Goal: Transaction & Acquisition: Obtain resource

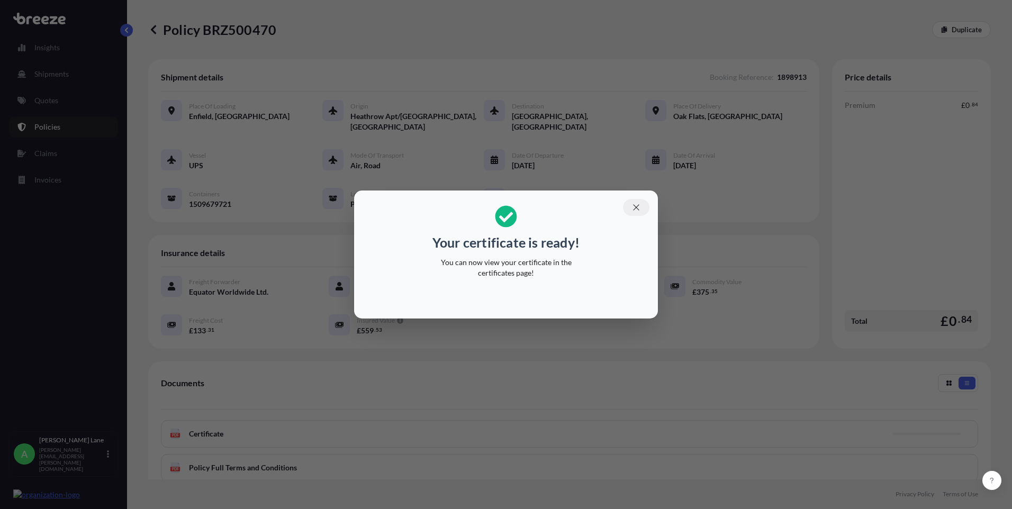
click at [640, 207] on icon "button" at bounding box center [636, 208] width 10 height 10
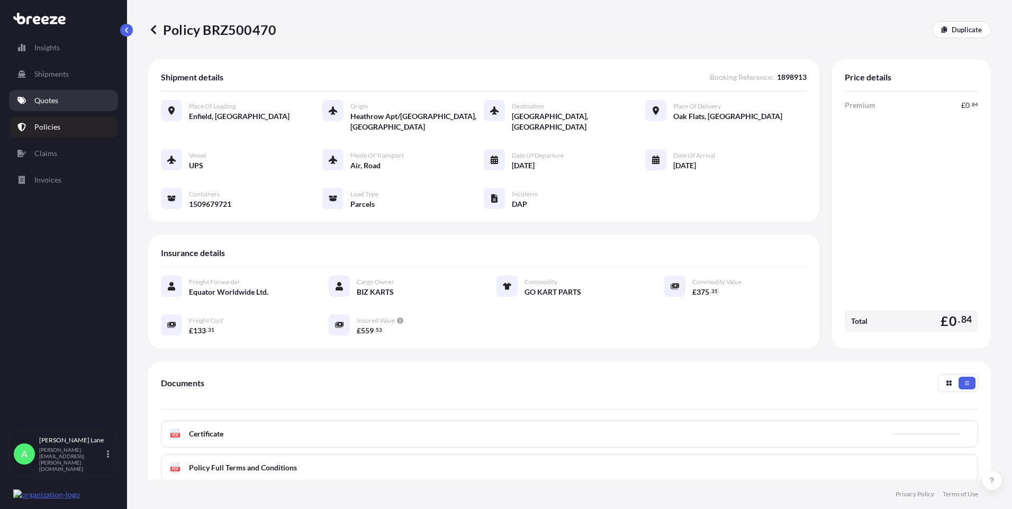
click at [51, 99] on p "Quotes" at bounding box center [46, 100] width 24 height 11
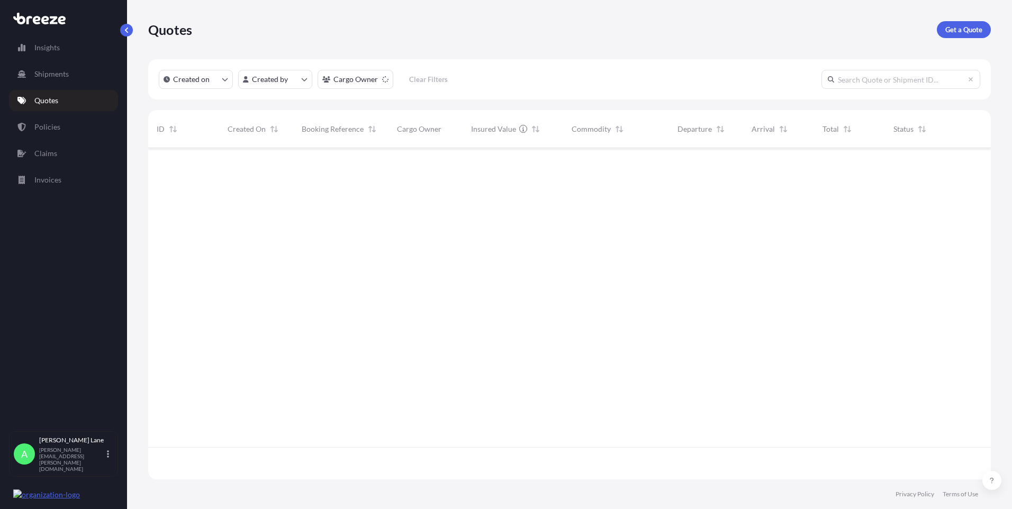
scroll to position [361, 835]
click at [975, 35] on link "Get a Quote" at bounding box center [964, 29] width 54 height 17
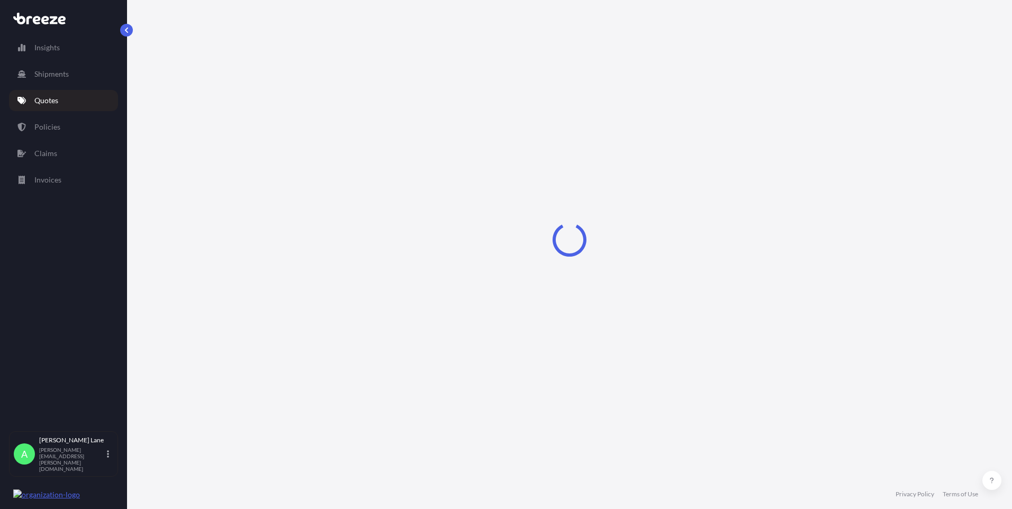
select select "Road"
select select "1"
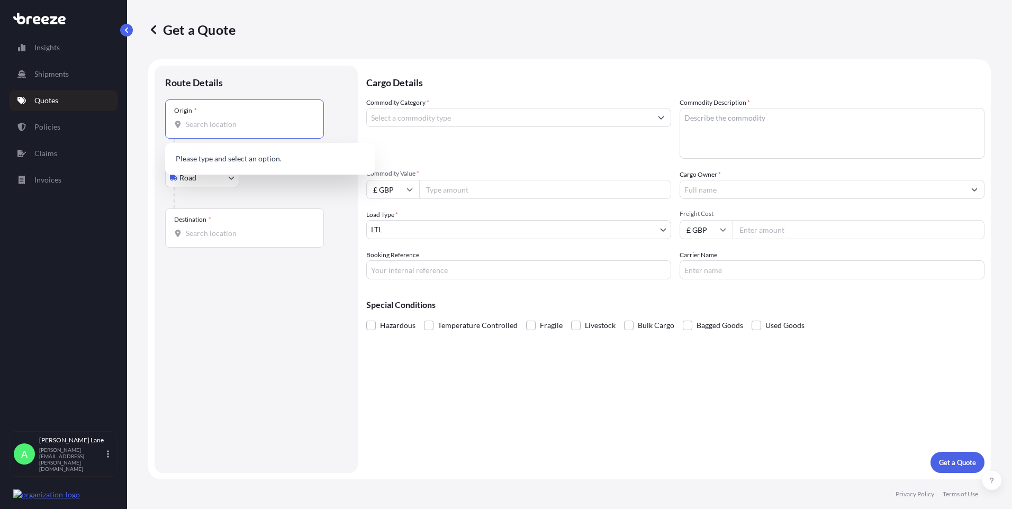
click at [221, 120] on input "Origin *" at bounding box center [248, 124] width 125 height 11
paste input "EN11 0JX"
click at [239, 159] on span "Hoddesdon EN11 0JX , [GEOGRAPHIC_DATA]" at bounding box center [276, 160] width 150 height 11
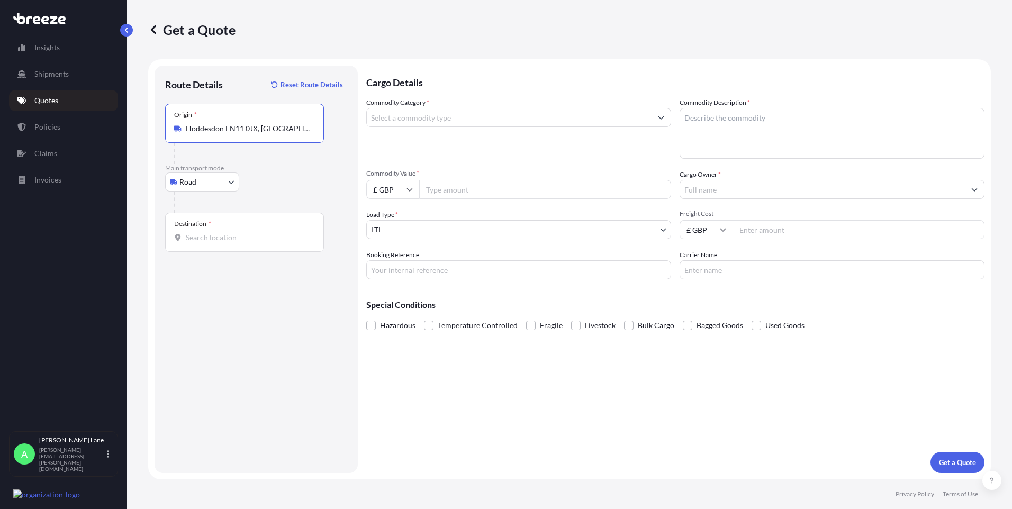
type input "Hoddesdon EN11 0JX, [GEOGRAPHIC_DATA]"
click at [251, 220] on div "Destination *" at bounding box center [244, 232] width 159 height 39
click at [251, 232] on input "Destination *" at bounding box center [248, 237] width 125 height 11
paste input "5507tb"
click at [265, 275] on span "5507 TB [GEOGRAPHIC_DATA], [GEOGRAPHIC_DATA]" at bounding box center [283, 275] width 165 height 21
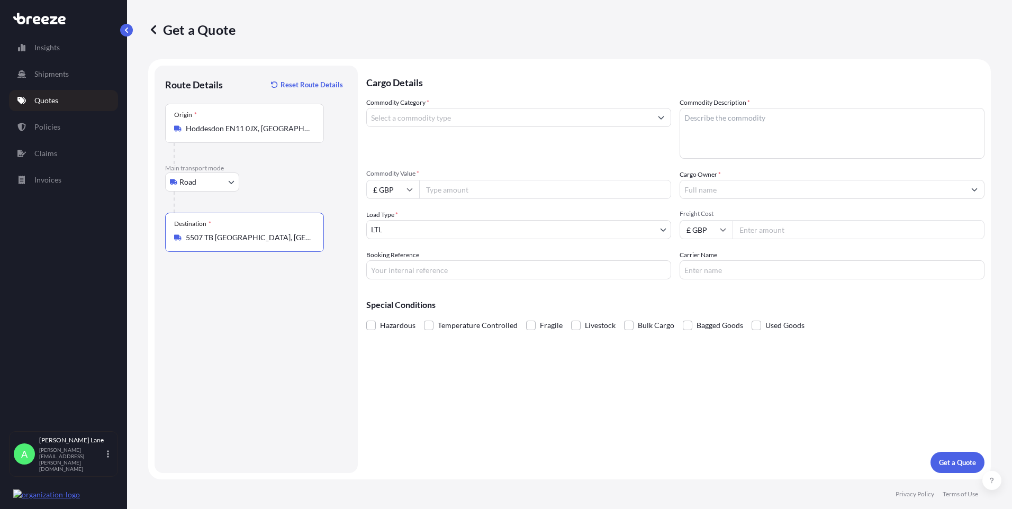
type input "5507 TB [GEOGRAPHIC_DATA], [GEOGRAPHIC_DATA]"
click at [428, 119] on input "Commodity Category *" at bounding box center [509, 117] width 285 height 19
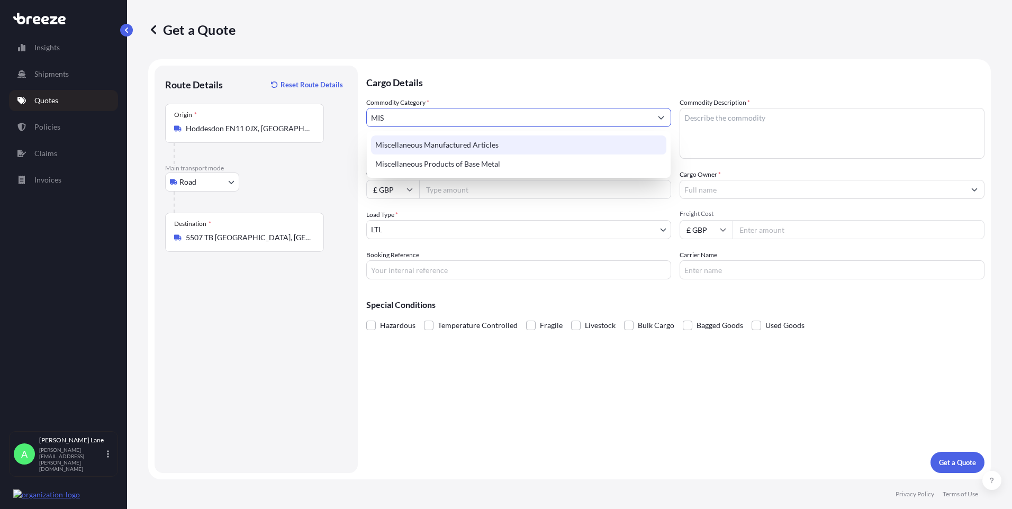
click at [432, 147] on div "Miscellaneous Manufactured Articles" at bounding box center [518, 144] width 295 height 19
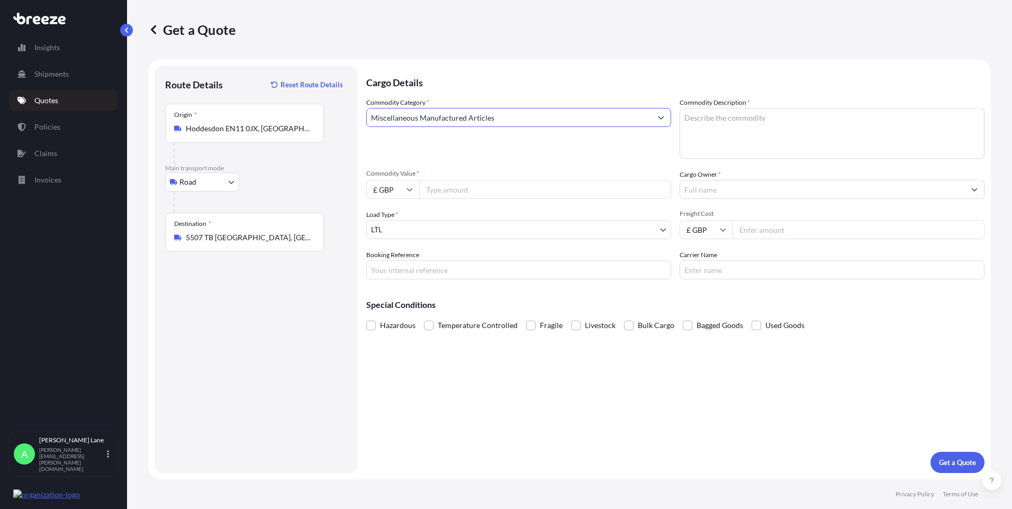
type input "Miscellaneous Manufactured Articles"
click at [453, 182] on input "Commodity Value *" at bounding box center [545, 189] width 252 height 19
paste input "42396.63"
type input "42396.63"
click at [423, 274] on input "Booking Reference" at bounding box center [518, 269] width 305 height 19
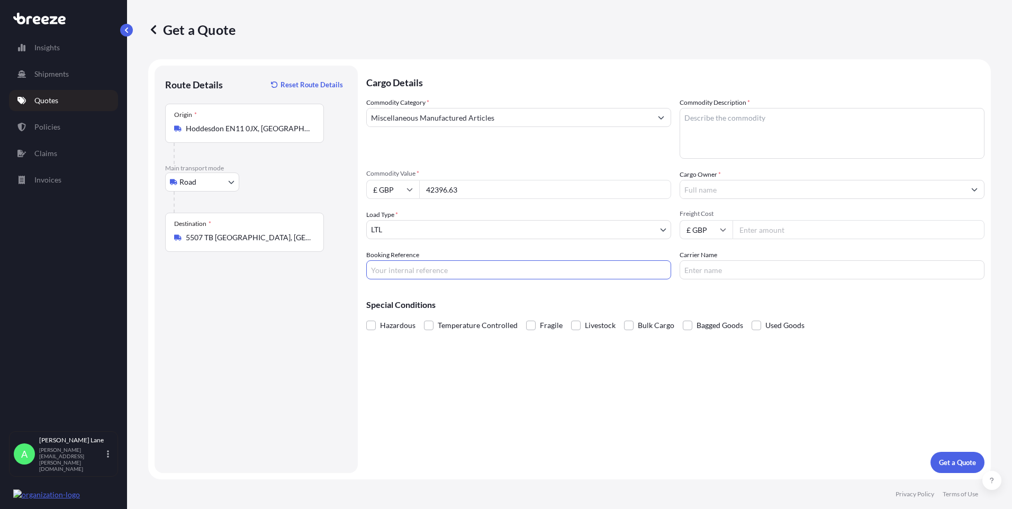
paste input "1898968"
type input "1898968"
click at [730, 130] on textarea "Commodity Description *" at bounding box center [831, 133] width 305 height 51
paste textarea "DARTS AND ACCESSORIES"
type textarea "DARTS AND ACCESSORIES"
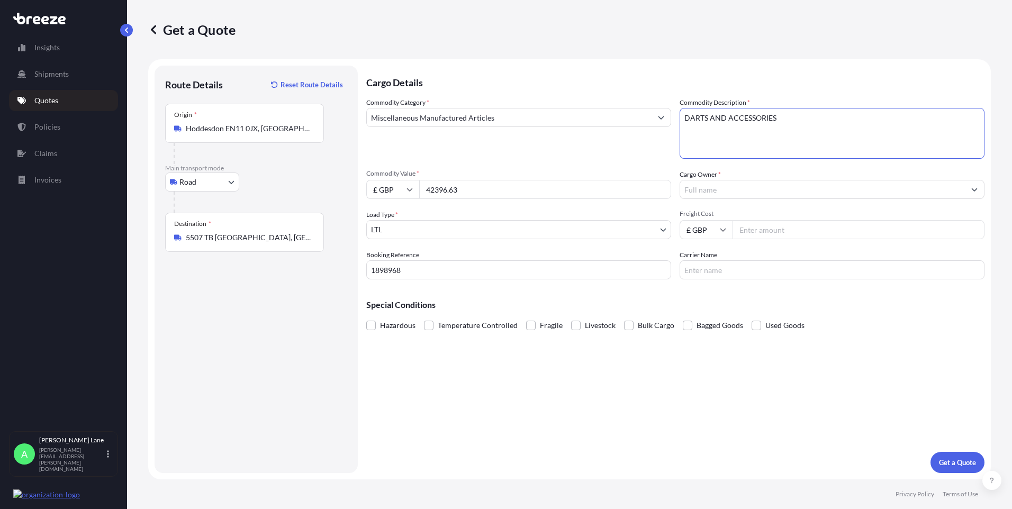
click at [734, 187] on input "Cargo Owner *" at bounding box center [822, 189] width 285 height 19
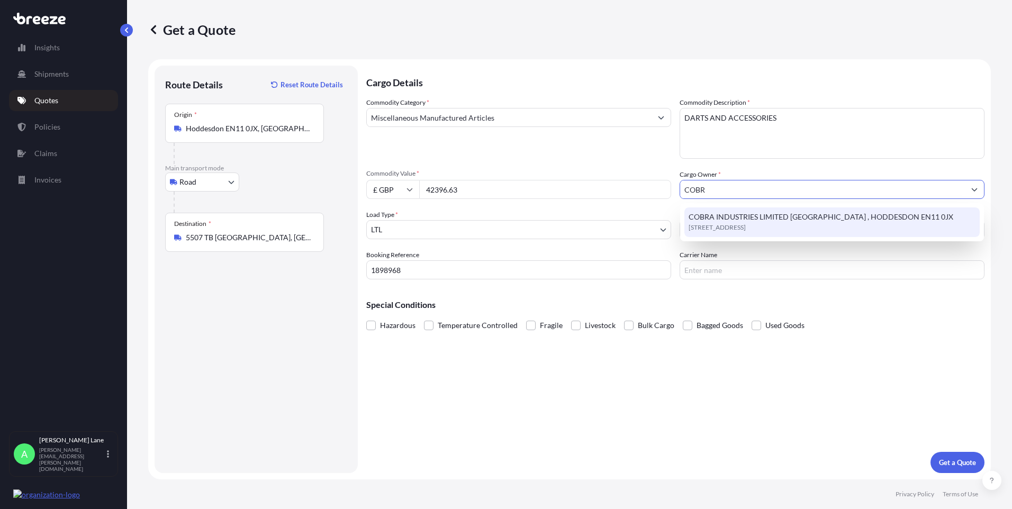
click at [736, 228] on span "[STREET_ADDRESS]" at bounding box center [716, 227] width 57 height 11
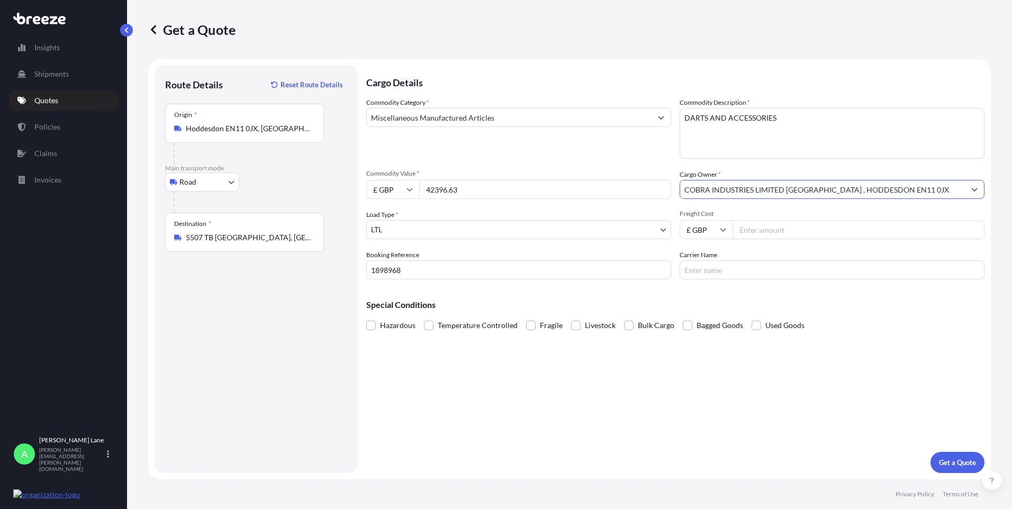
type input "COBRA INDUSTRIES LIMITED [GEOGRAPHIC_DATA] , HODDESDON EN11 0JX"
click at [754, 229] on input "Freight Cost" at bounding box center [858, 229] width 252 height 19
type input "199.92"
click at [705, 273] on input "Carrier Name" at bounding box center [831, 269] width 305 height 19
type input "FEDEX"
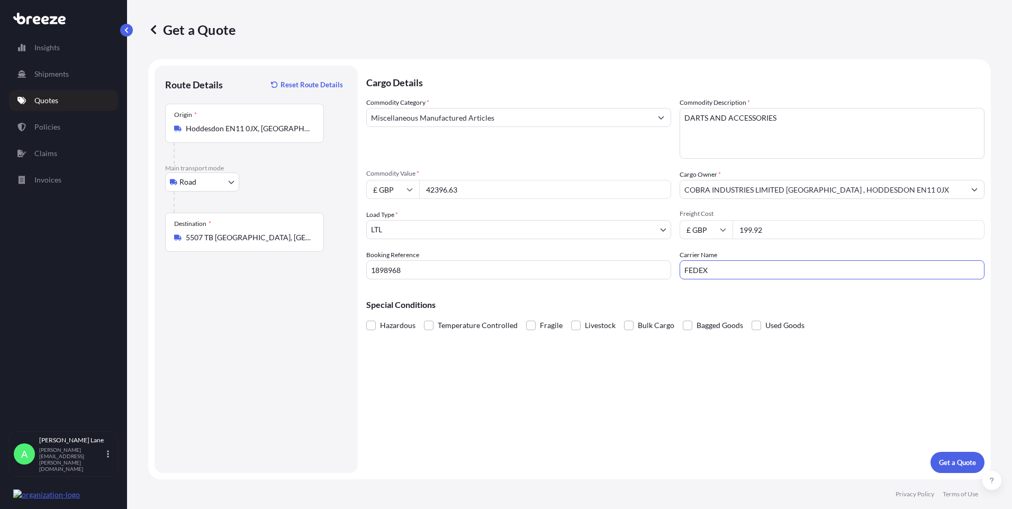
click at [623, 387] on div "Cargo Details Commodity Category * Miscellaneous Manufactured Articles Commodit…" at bounding box center [675, 269] width 618 height 407
click at [954, 463] on p "Get a Quote" at bounding box center [957, 462] width 37 height 11
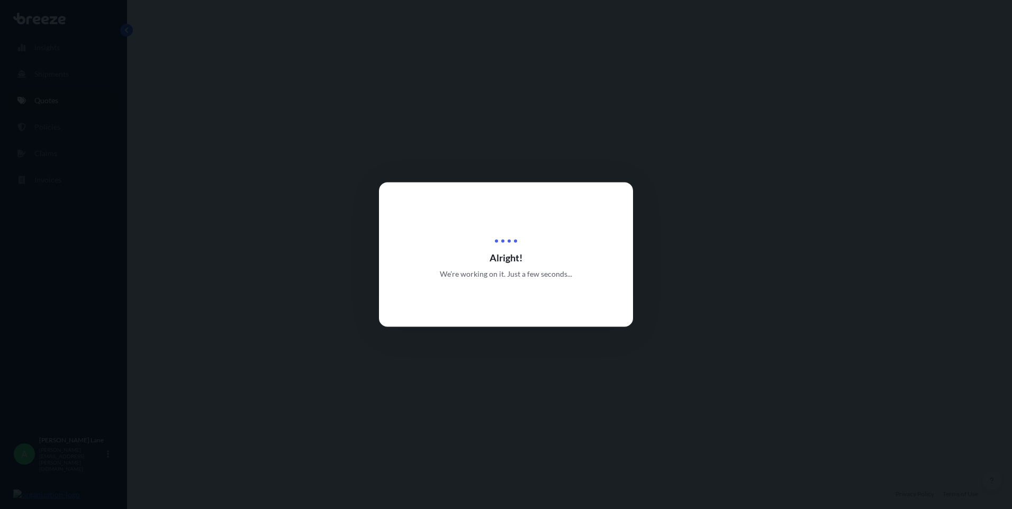
select select "Road"
select select "1"
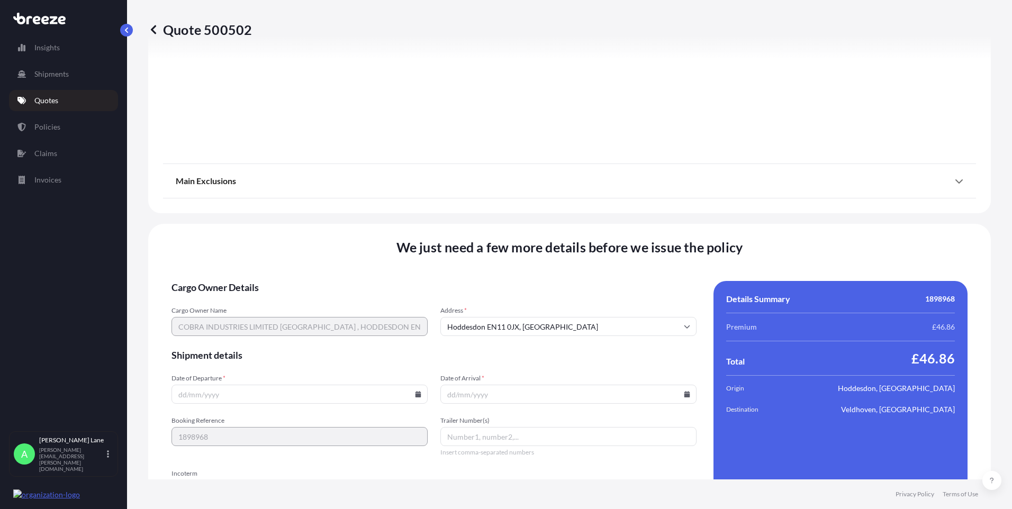
scroll to position [1137, 0]
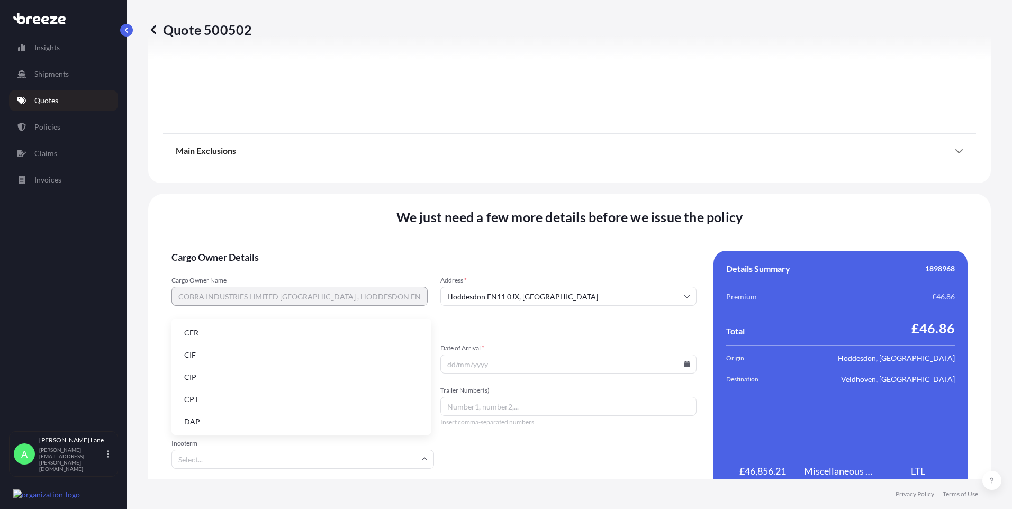
click at [350, 456] on input "Incoterm" at bounding box center [302, 459] width 262 height 19
click at [309, 419] on li "DAP" at bounding box center [301, 422] width 251 height 20
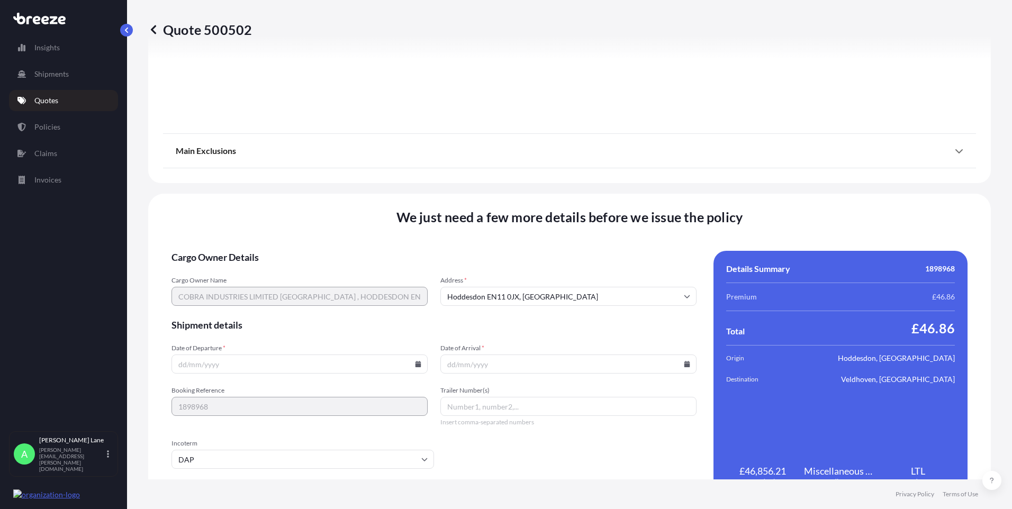
click at [418, 365] on icon at bounding box center [418, 364] width 6 height 6
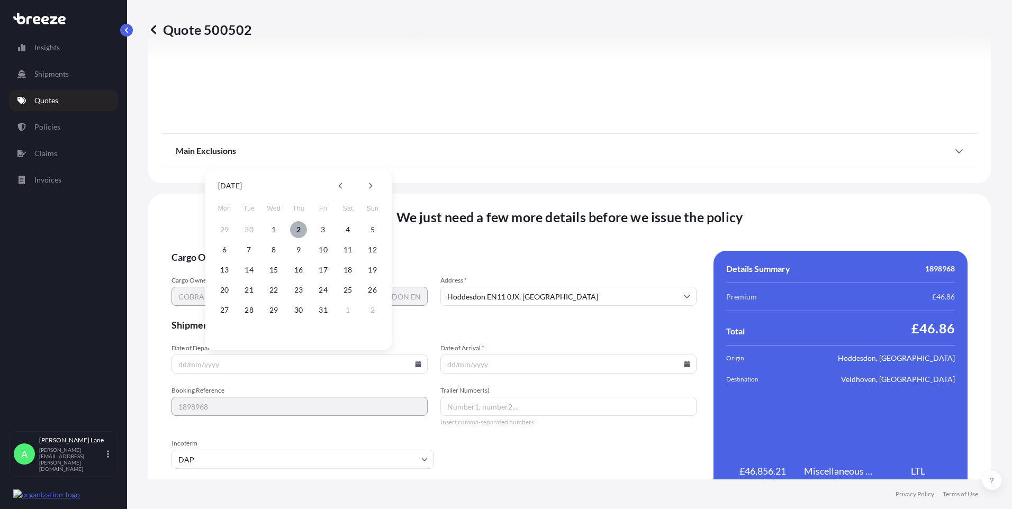
click at [299, 232] on button "2" at bounding box center [298, 229] width 17 height 17
type input "[DATE]"
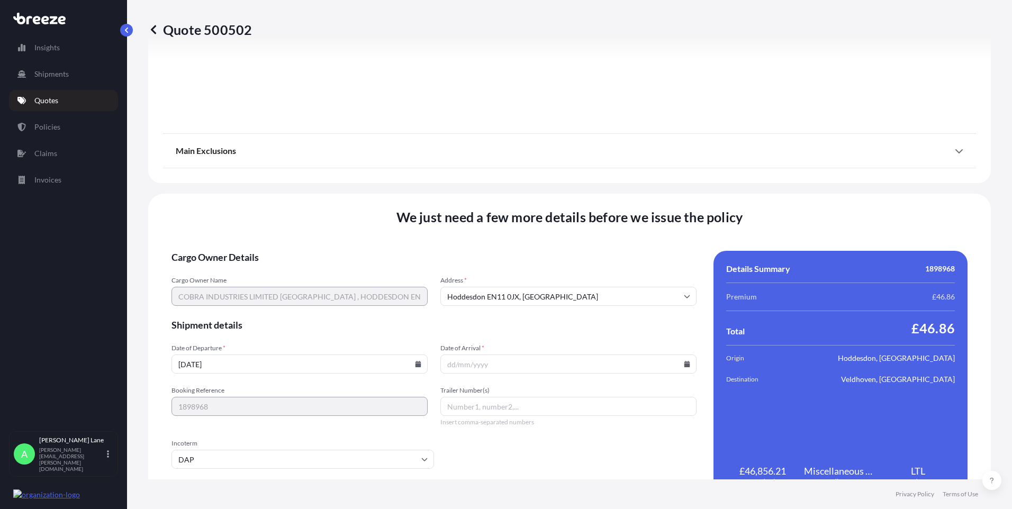
click at [684, 366] on icon at bounding box center [687, 364] width 6 height 6
click at [494, 248] on button "6" at bounding box center [490, 249] width 17 height 17
type input "[DATE]"
paste input "393825513472"
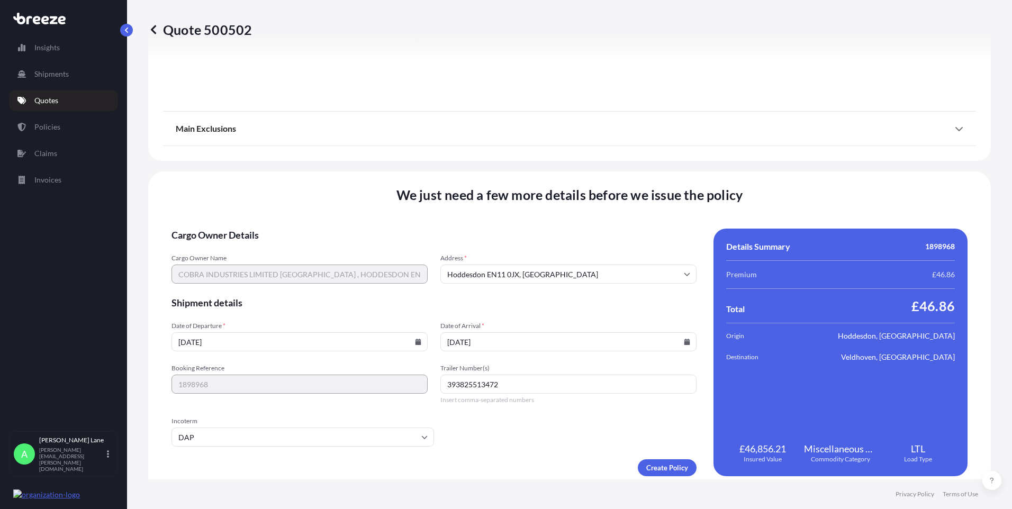
scroll to position [1171, 0]
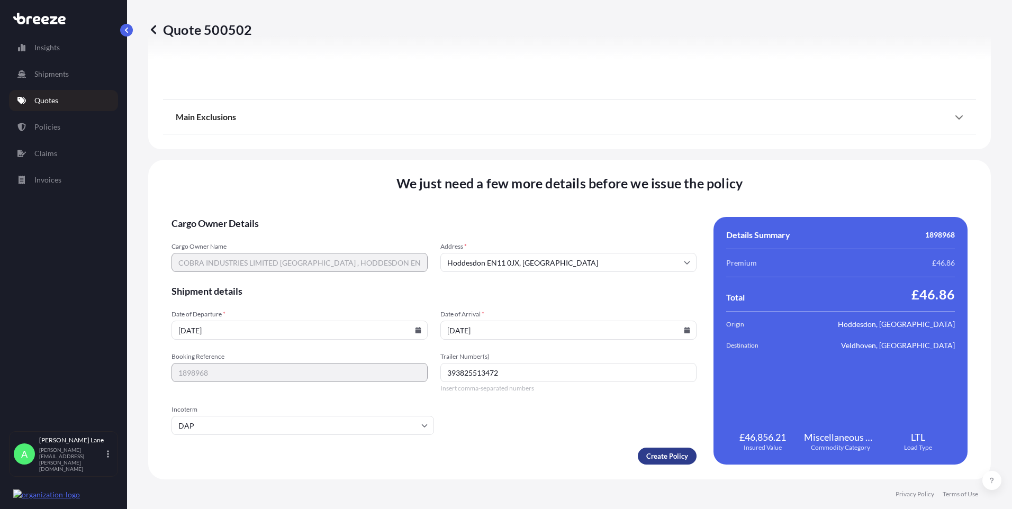
type input "393825513472"
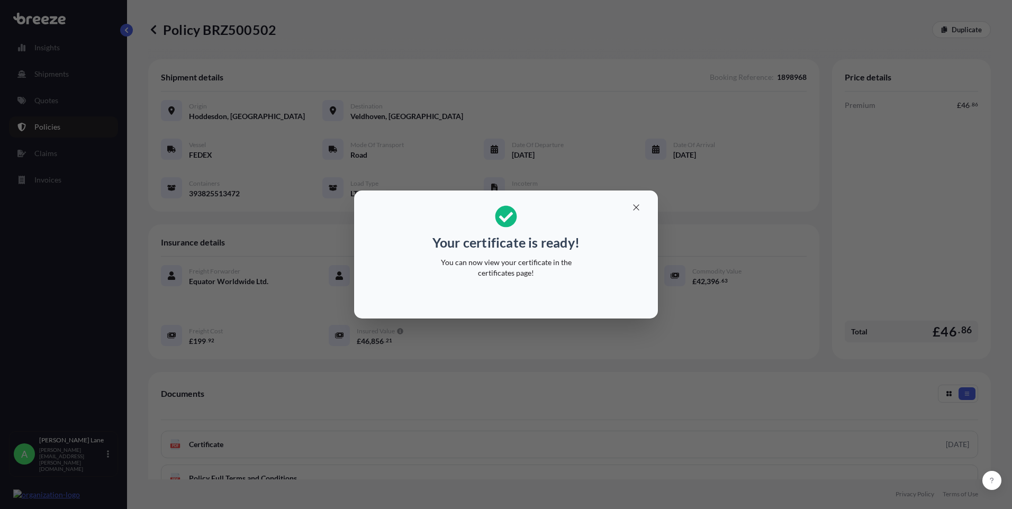
click at [628, 215] on section "Your certificate is ready! You can now view your certificate in the certificate…" at bounding box center [506, 255] width 304 height 128
click at [640, 209] on icon "button" at bounding box center [636, 208] width 10 height 10
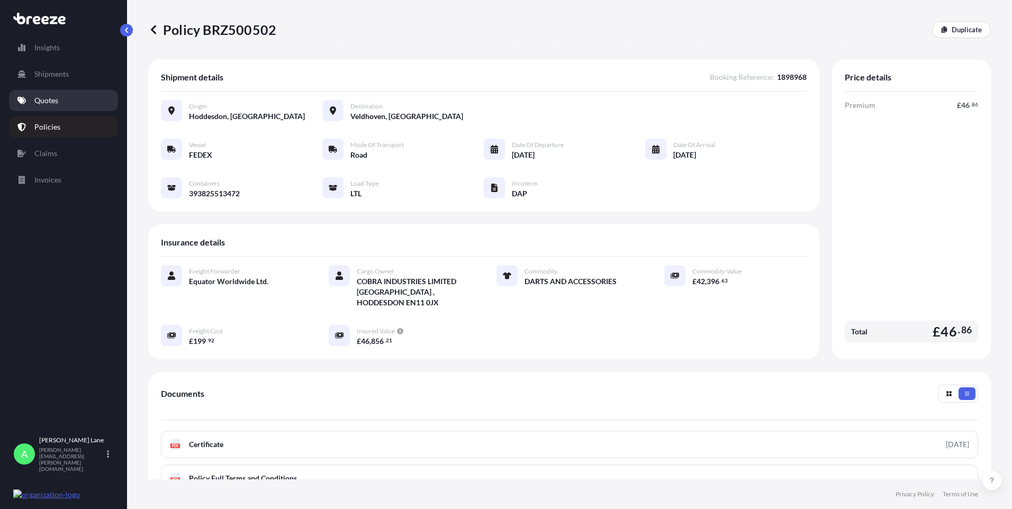
click at [48, 101] on p "Quotes" at bounding box center [46, 100] width 24 height 11
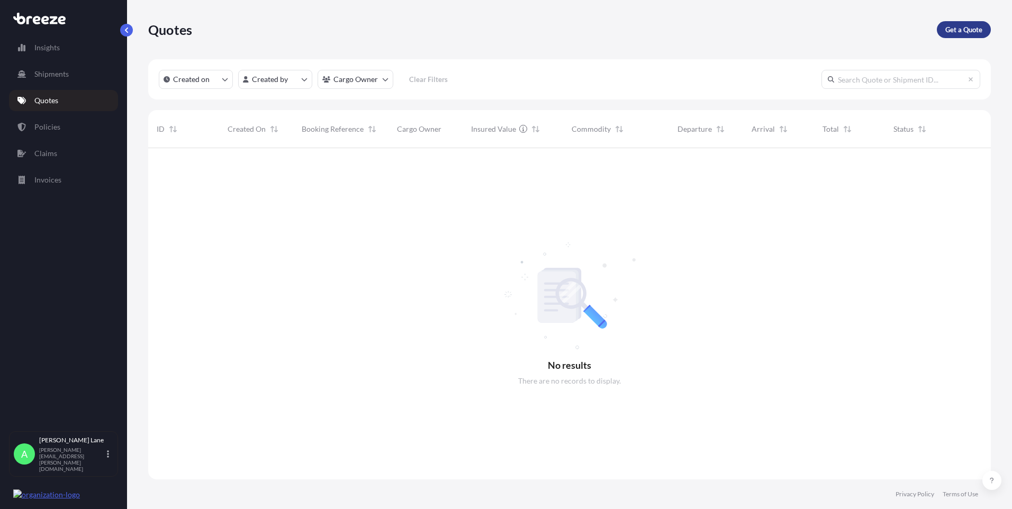
scroll to position [361, 835]
click at [984, 23] on link "Get a Quote" at bounding box center [964, 29] width 54 height 17
select select "Road"
select select "1"
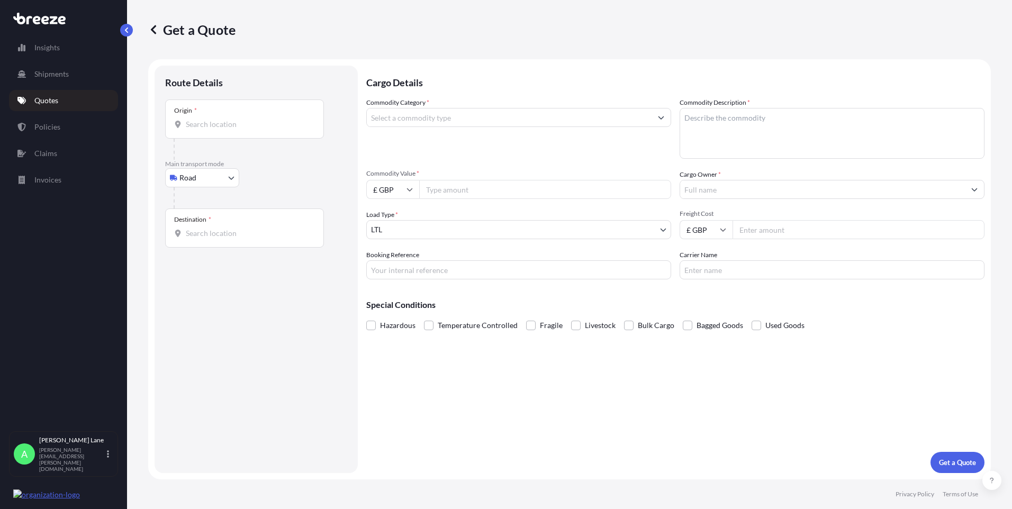
drag, startPoint x: 225, startPoint y: 130, endPoint x: 194, endPoint y: 126, distance: 31.4
click at [194, 126] on input "Origin *" at bounding box center [248, 124] width 125 height 11
paste input "EN11 0JX"
click at [238, 164] on span "Hoddesdon EN11 0JX , [GEOGRAPHIC_DATA]" at bounding box center [276, 160] width 150 height 11
type input "Hoddesdon EN11 0JX, [GEOGRAPHIC_DATA]"
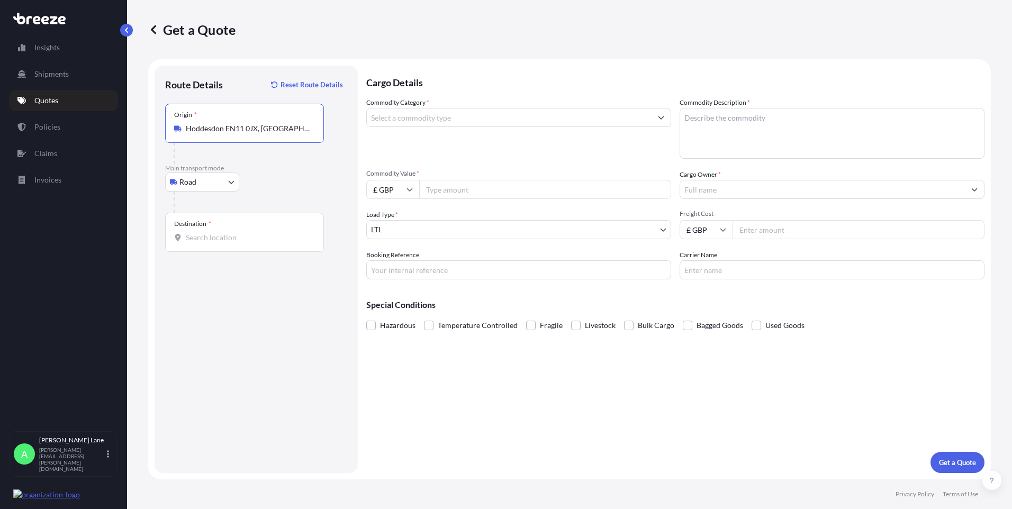
click at [248, 215] on div "Destination *" at bounding box center [244, 232] width 159 height 39
click at [248, 232] on input "Destination *" at bounding box center [248, 237] width 125 height 11
paste input "BEI [GEOGRAPHIC_DATA]"
click at [238, 275] on span "[GEOGRAPHIC_DATA], [GEOGRAPHIC_DATA]" at bounding box center [278, 273] width 155 height 11
type input "[GEOGRAPHIC_DATA], [GEOGRAPHIC_DATA]"
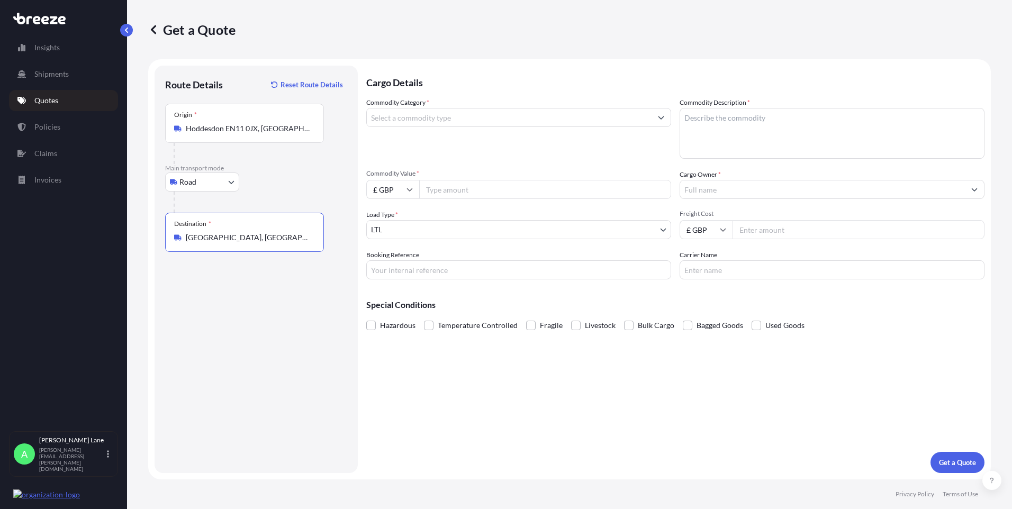
click at [433, 122] on input "Commodity Category *" at bounding box center [509, 117] width 285 height 19
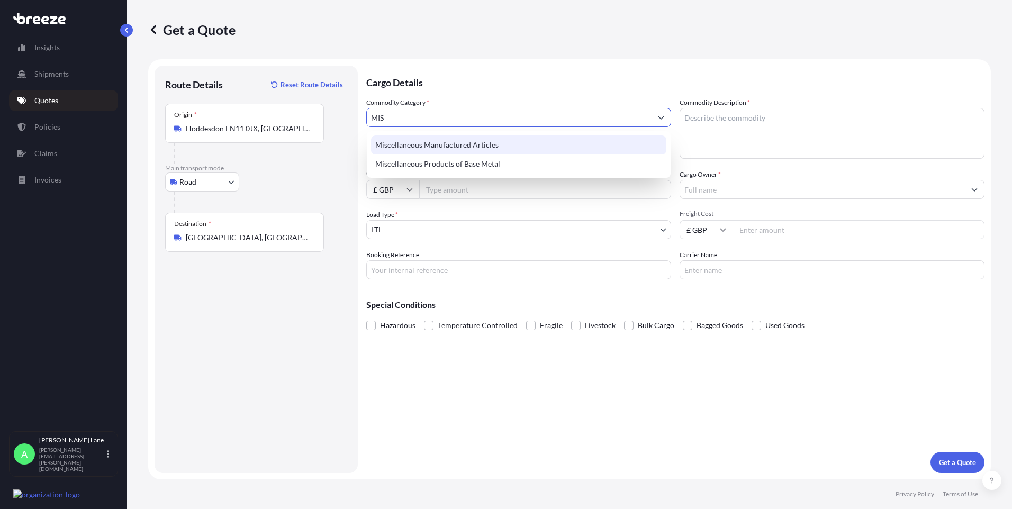
click at [445, 144] on div "Miscellaneous Manufactured Articles" at bounding box center [518, 144] width 295 height 19
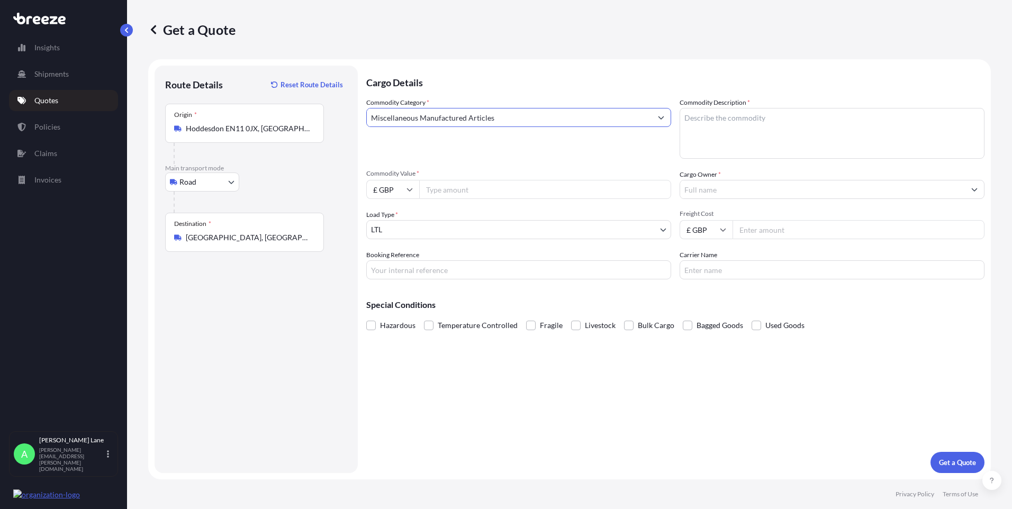
type input "Miscellaneous Manufactured Articles"
click at [458, 189] on input "Commodity Value *" at bounding box center [545, 189] width 252 height 19
paste input "1898966"
type input "1898966"
paste input "11247.52"
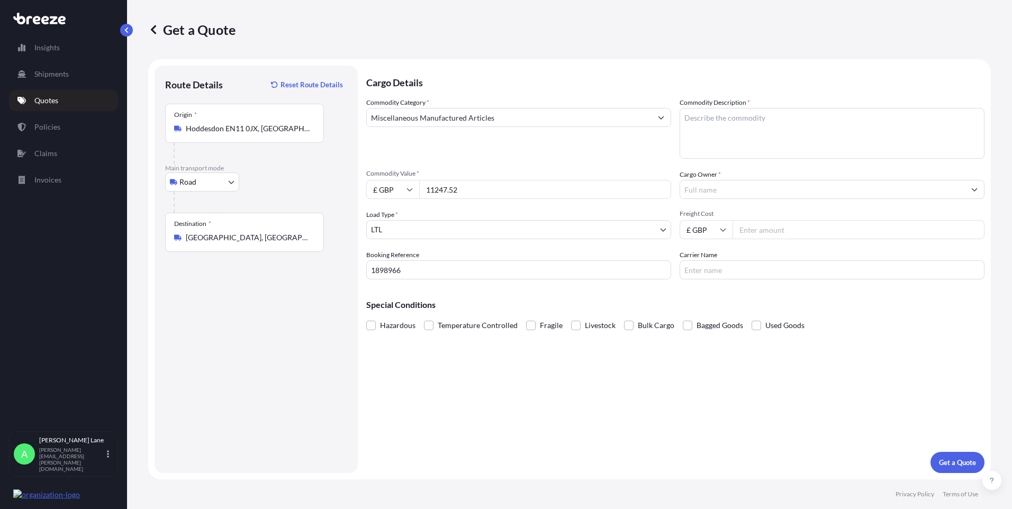
type input "11247.52"
click at [707, 142] on textarea "Commodity Description *" at bounding box center [831, 133] width 305 height 51
paste textarea "DARTS AND ACCESSORIES"
type textarea "DARTS AND ACCESSORIES"
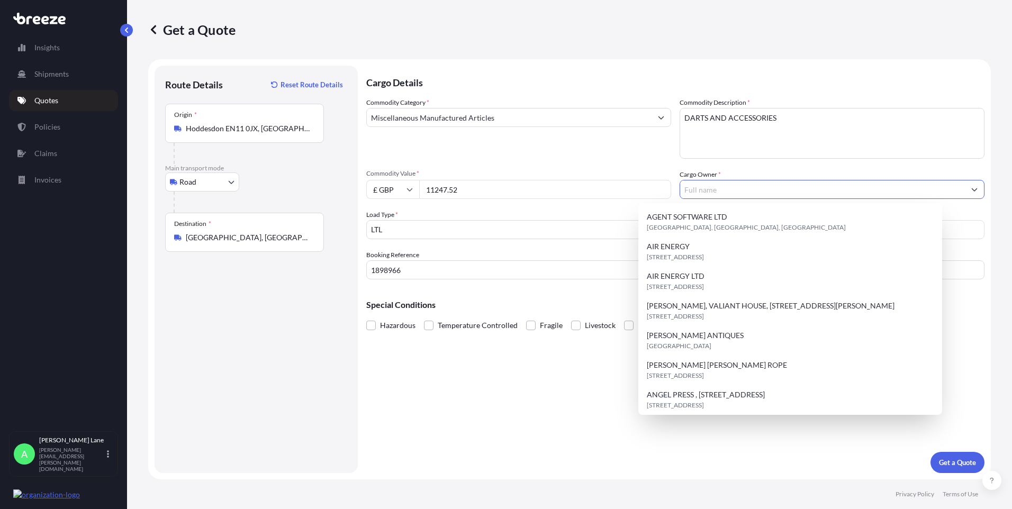
drag, startPoint x: 728, startPoint y: 190, endPoint x: 717, endPoint y: 191, distance: 10.6
click at [727, 190] on input "Cargo Owner *" at bounding box center [822, 189] width 285 height 19
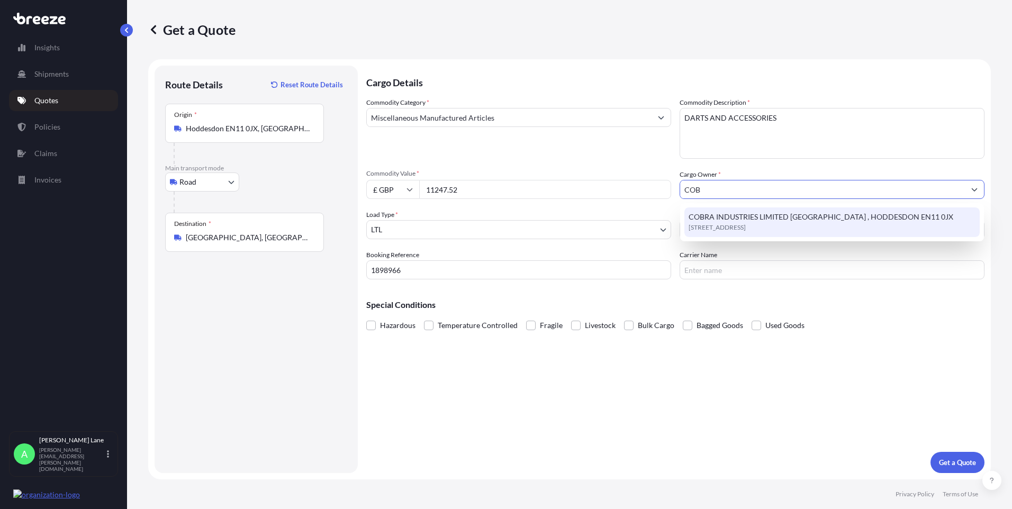
click at [742, 226] on span "[STREET_ADDRESS]" at bounding box center [716, 227] width 57 height 11
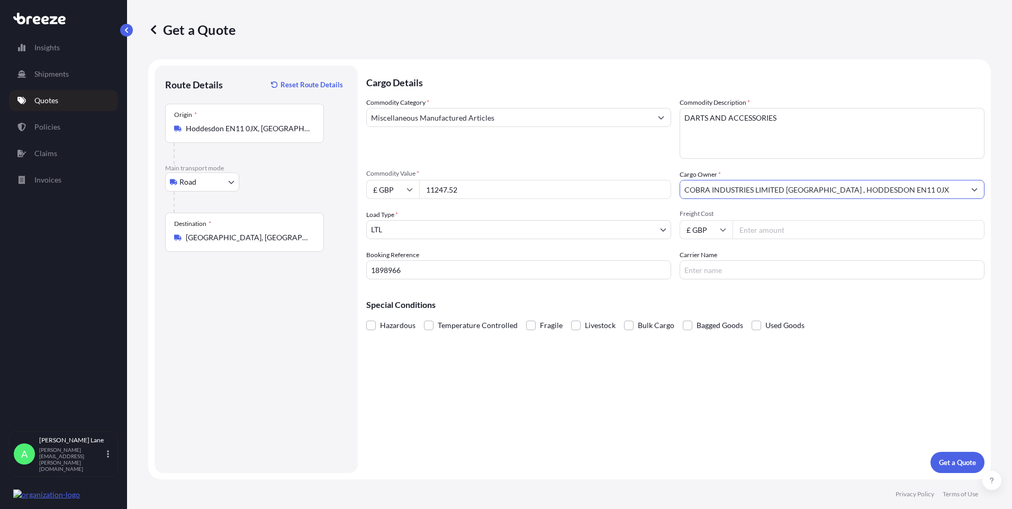
type input "COBRA INDUSTRIES LIMITED [GEOGRAPHIC_DATA] , HODDESDON EN11 0JX"
click at [740, 226] on input "Freight Cost" at bounding box center [858, 229] width 252 height 19
type input "129.09"
click at [712, 267] on input "Carrier Name" at bounding box center [831, 269] width 305 height 19
type input "FEDEX"
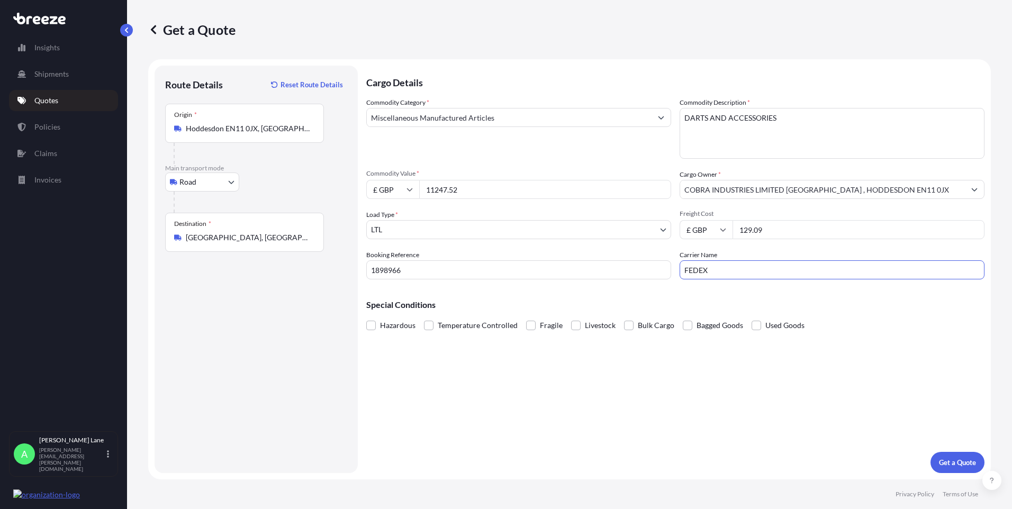
click at [637, 373] on div "Cargo Details Commodity Category * Miscellaneous Manufactured Articles Commodit…" at bounding box center [675, 269] width 618 height 407
click at [956, 465] on p "Get a Quote" at bounding box center [957, 462] width 37 height 11
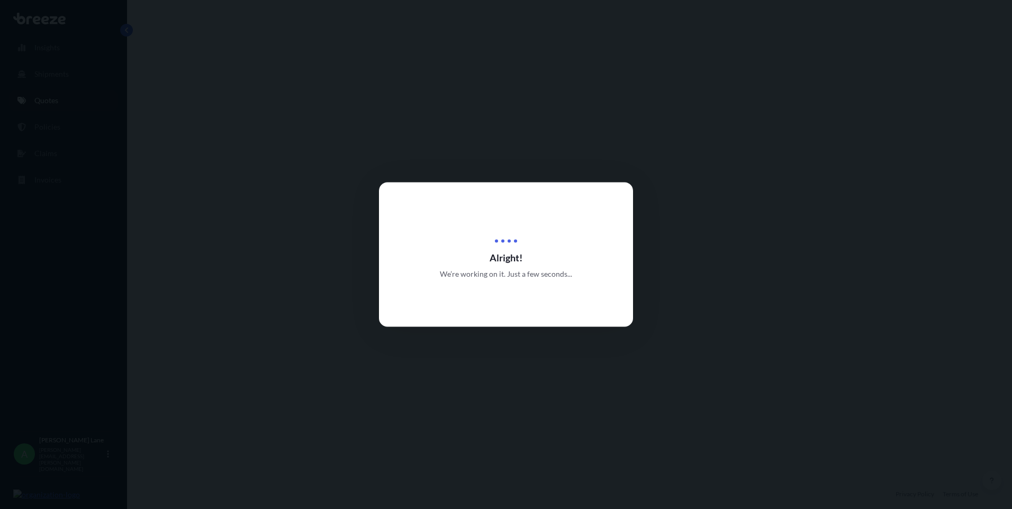
select select "Road"
select select "1"
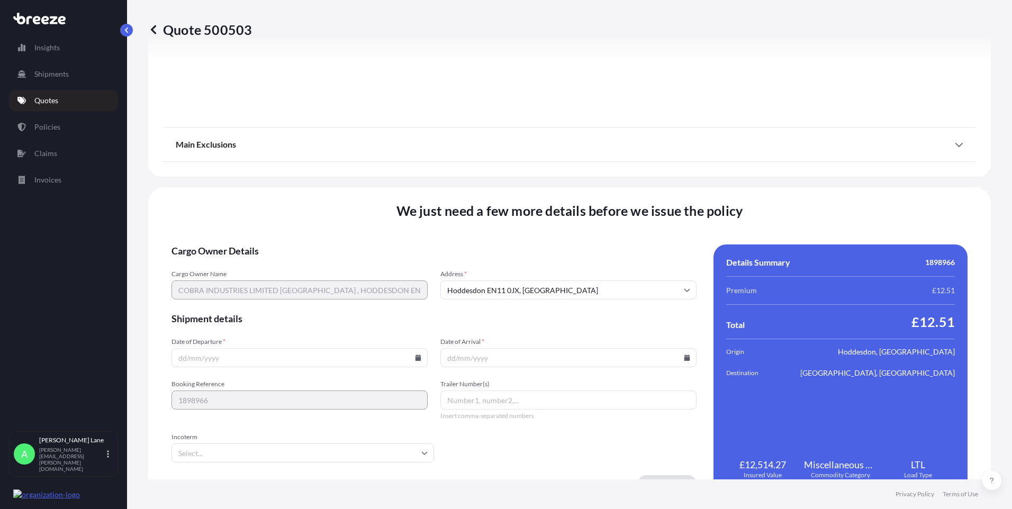
scroll to position [1171, 0]
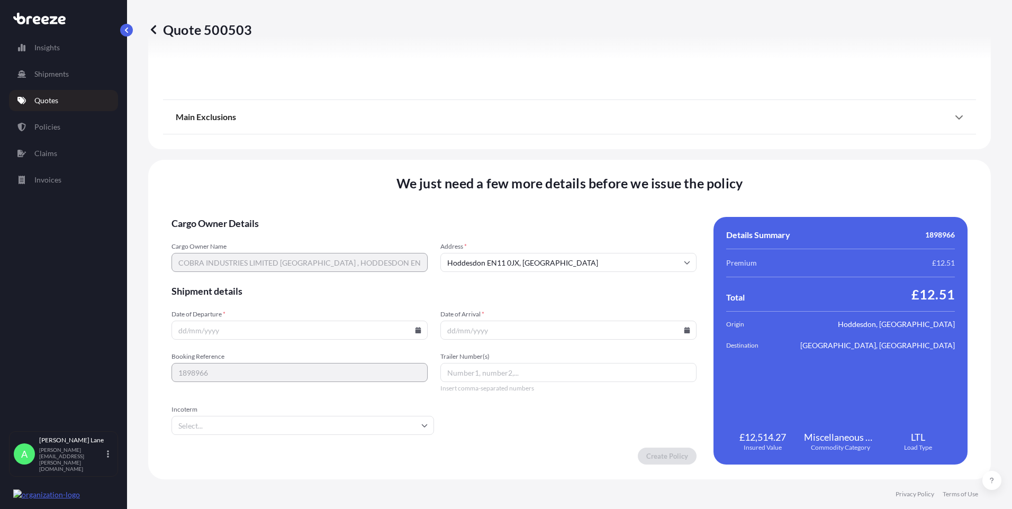
click at [347, 429] on input "Incoterm" at bounding box center [302, 425] width 262 height 19
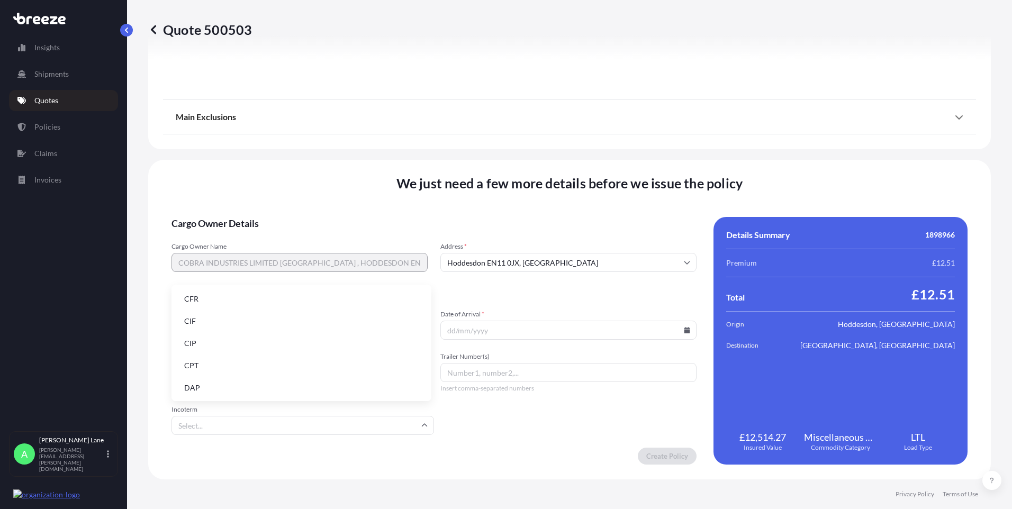
click at [272, 390] on li "DAP" at bounding box center [301, 388] width 251 height 20
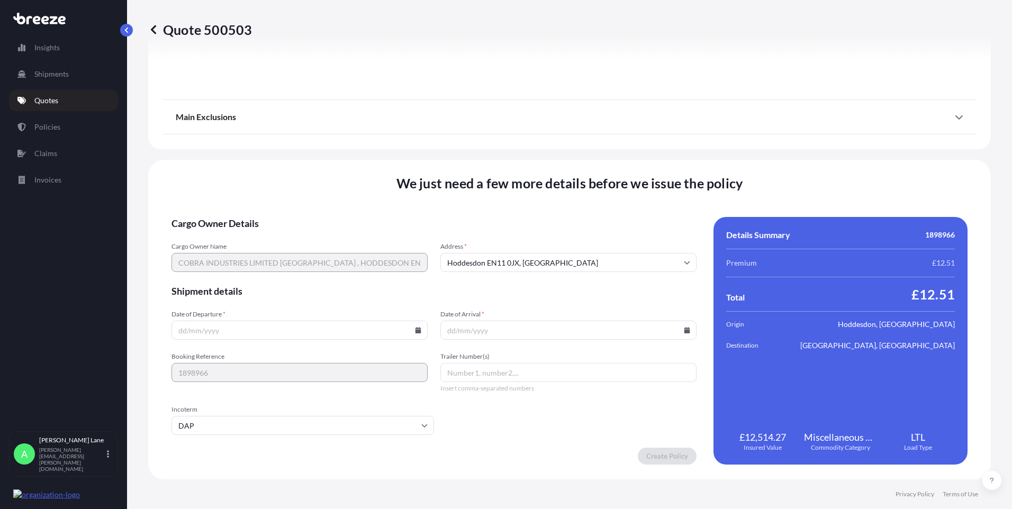
click at [413, 325] on input "Date of Departure *" at bounding box center [299, 330] width 256 height 19
click at [415, 330] on icon at bounding box center [418, 330] width 6 height 6
click at [299, 197] on button "2" at bounding box center [298, 195] width 17 height 17
type input "[DATE]"
paste input "393825416527"
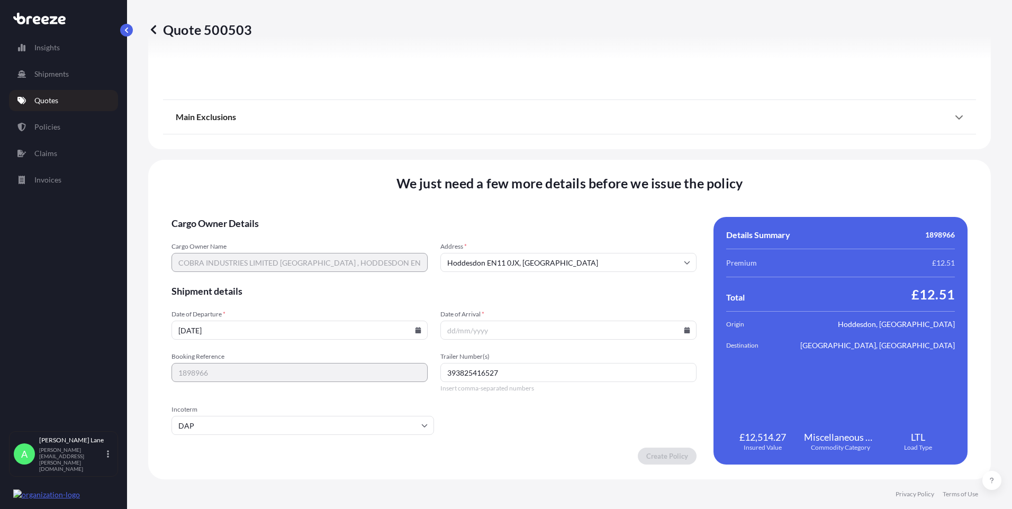
type input "393825416527"
click at [684, 330] on icon at bounding box center [687, 330] width 6 height 6
click at [540, 215] on button "8" at bounding box center [539, 215] width 17 height 17
type input "[DATE]"
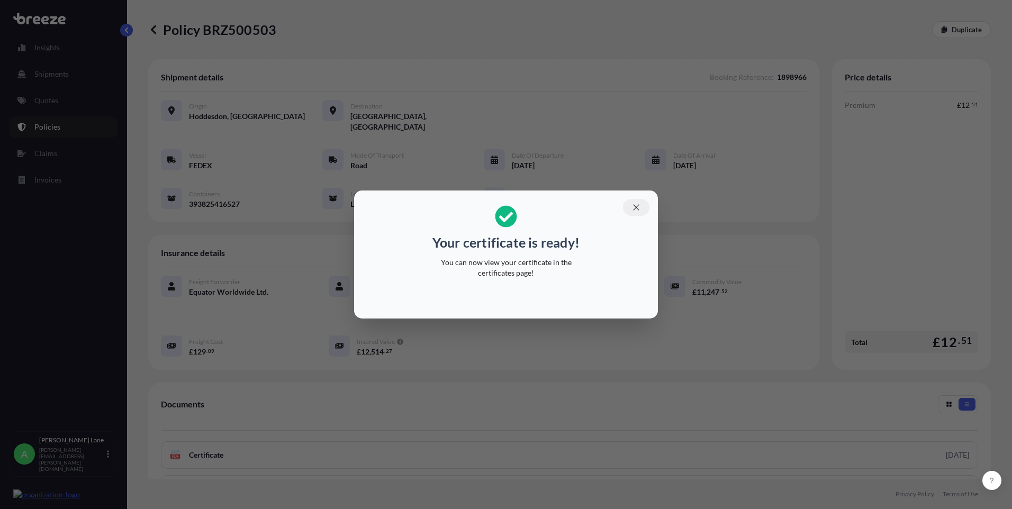
click at [637, 207] on icon "button" at bounding box center [636, 208] width 10 height 10
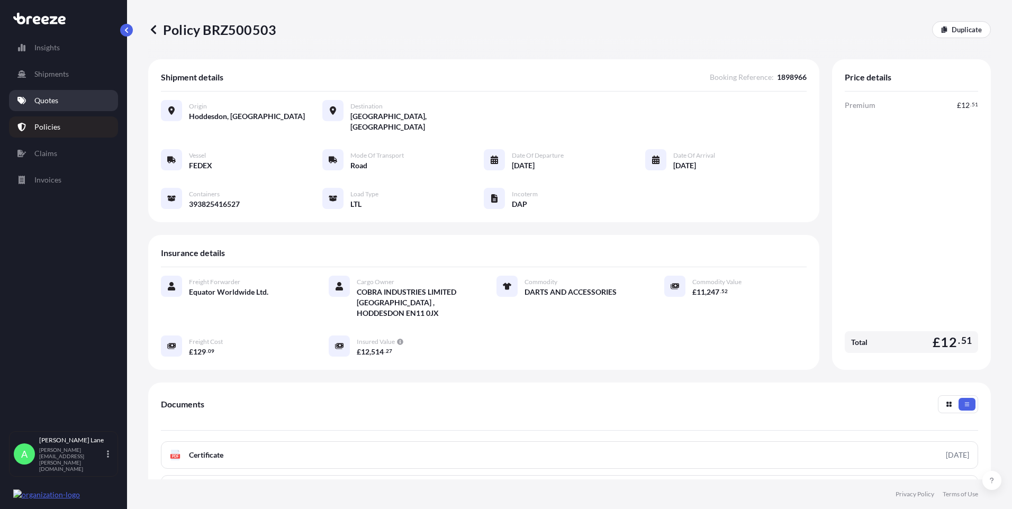
click at [68, 98] on link "Quotes" at bounding box center [63, 100] width 109 height 21
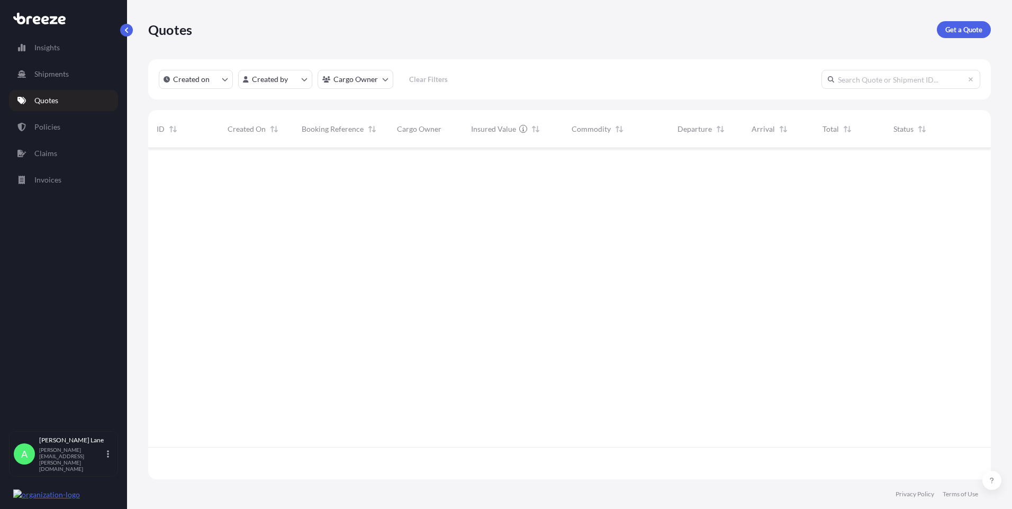
scroll to position [361, 835]
click at [952, 32] on p "Get a Quote" at bounding box center [963, 29] width 37 height 11
select select "Road"
select select "1"
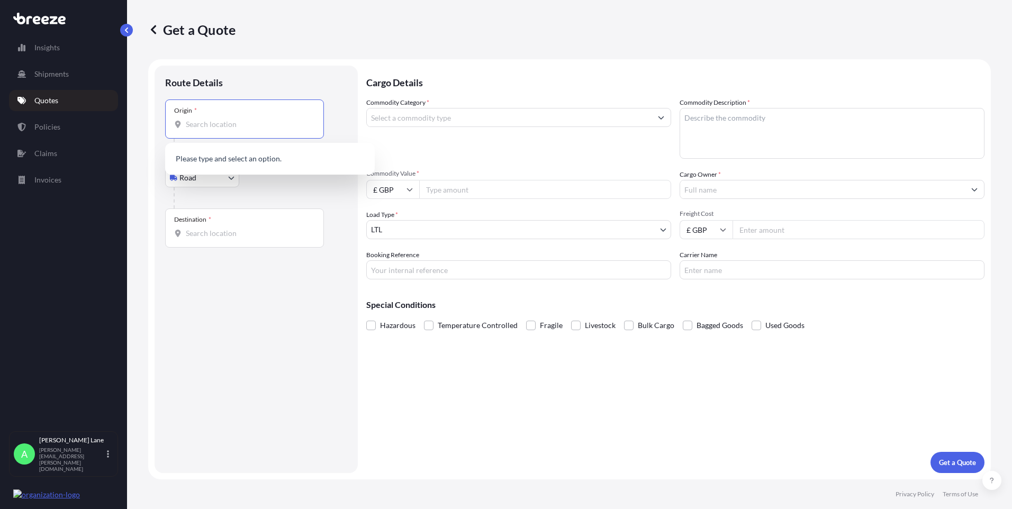
paste input "EN11 0JX"
click at [223, 165] on div "Hoddesdon EN11 0JX , [GEOGRAPHIC_DATA]" at bounding box center [269, 159] width 201 height 25
type input "Hoddesdon EN11 0JX, [GEOGRAPHIC_DATA]"
click at [213, 233] on input "Destination *" at bounding box center [248, 237] width 125 height 11
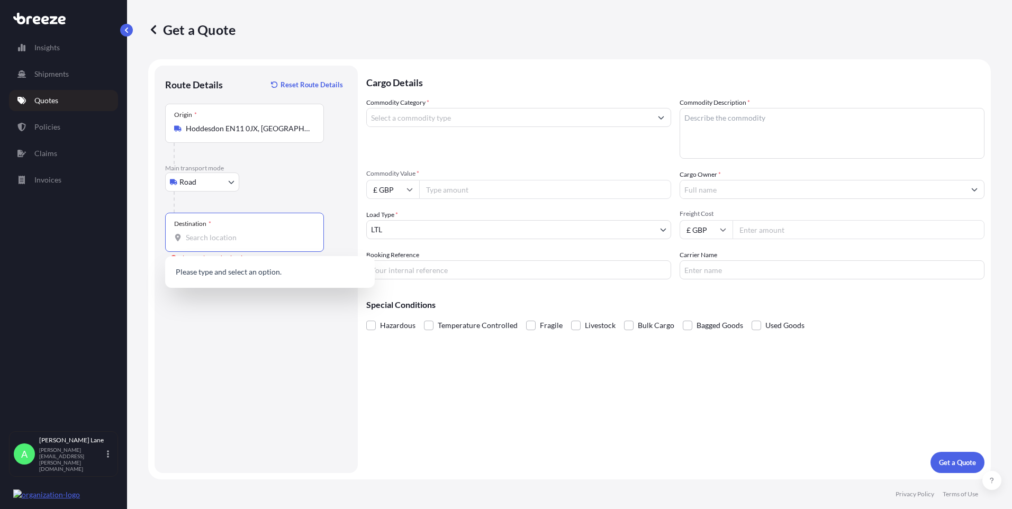
paste input "VELDHOVEN"
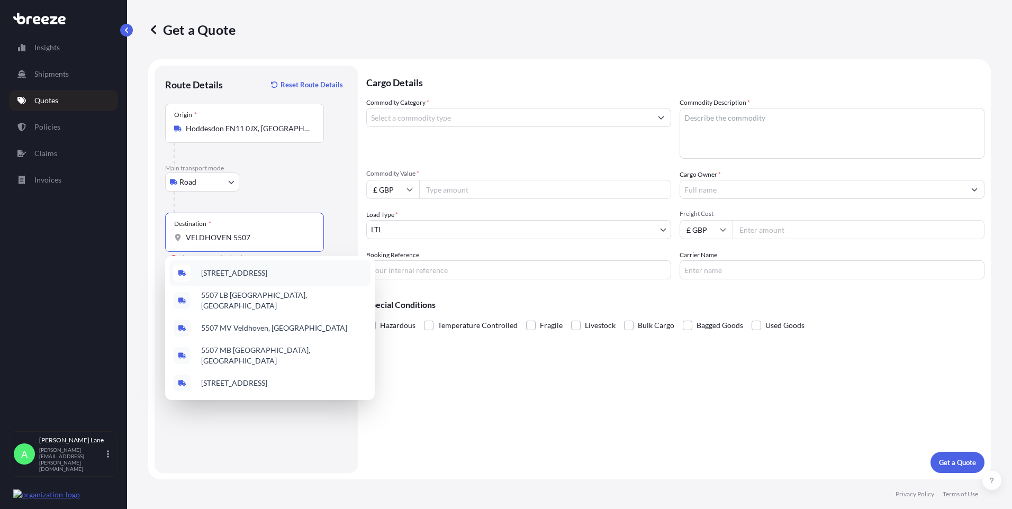
click at [244, 274] on span "[STREET_ADDRESS]" at bounding box center [234, 273] width 66 height 11
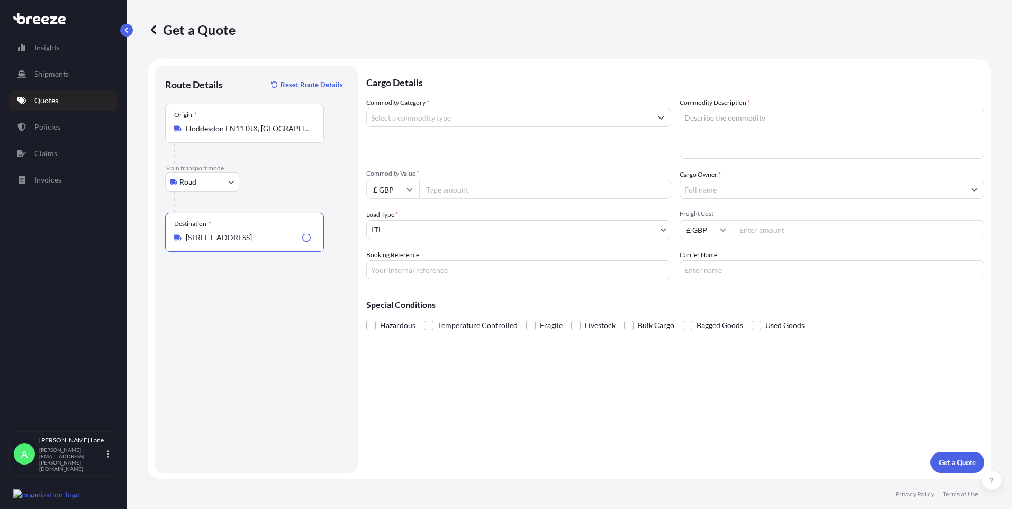
type input "[STREET_ADDRESS]"
click at [415, 123] on input "Commodity Category *" at bounding box center [509, 117] width 285 height 19
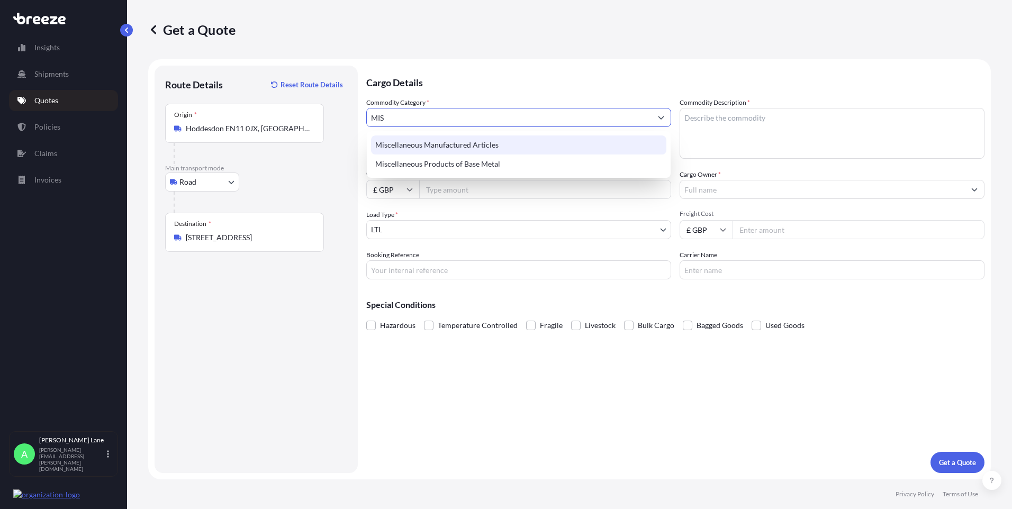
click at [425, 140] on div "Miscellaneous Manufactured Articles" at bounding box center [518, 144] width 295 height 19
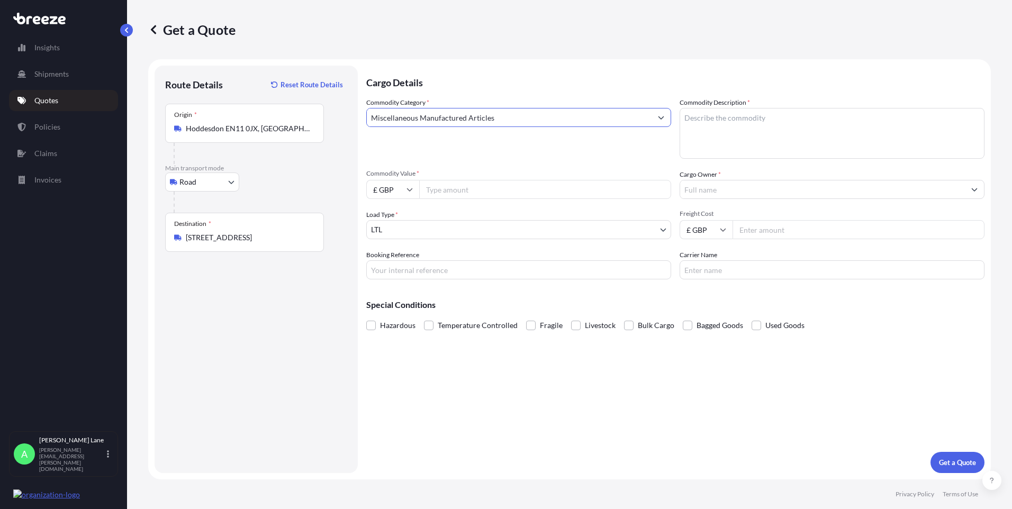
type input "Miscellaneous Manufactured Articles"
click at [452, 190] on input "Commodity Value *" at bounding box center [545, 189] width 252 height 19
paste input "2533.04"
type input "2533.04"
drag, startPoint x: 439, startPoint y: 274, endPoint x: 441, endPoint y: 297, distance: 22.9
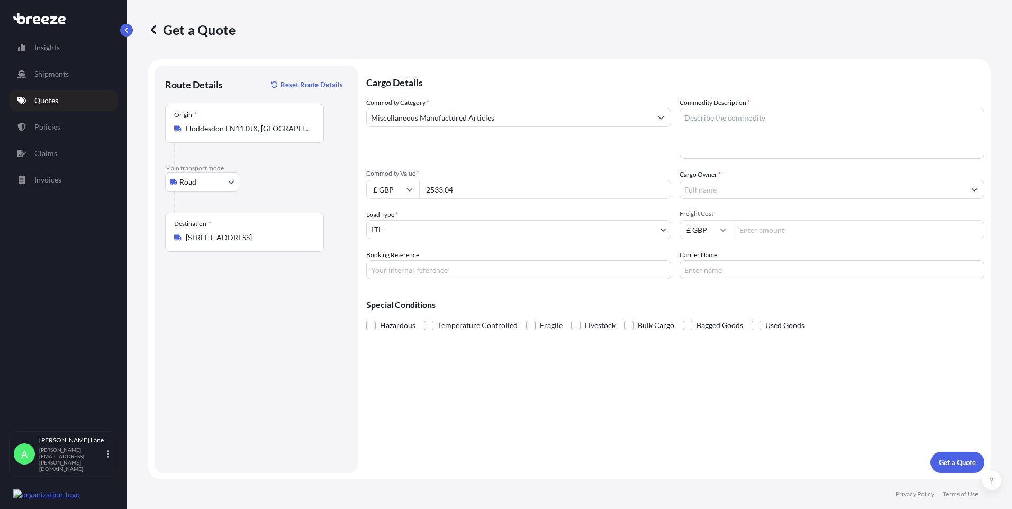
click at [438, 274] on input "Booking Reference" at bounding box center [518, 269] width 305 height 19
paste input "1898970"
type input "1898970"
click at [718, 137] on textarea "Commodity Description *" at bounding box center [831, 133] width 305 height 51
paste textarea "DART SHIRTS"
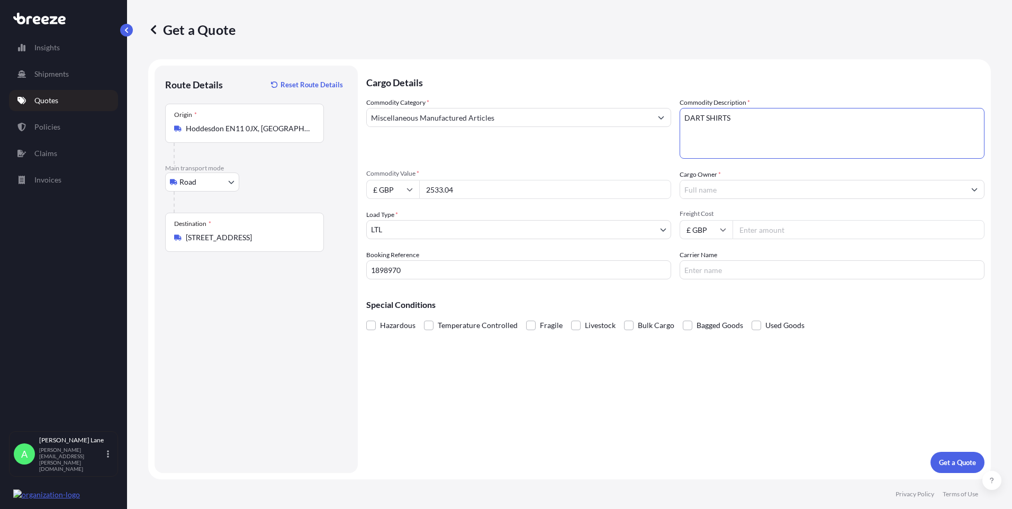
type textarea "DART SHIRTS"
click at [734, 195] on input "Cargo Owner *" at bounding box center [822, 189] width 285 height 19
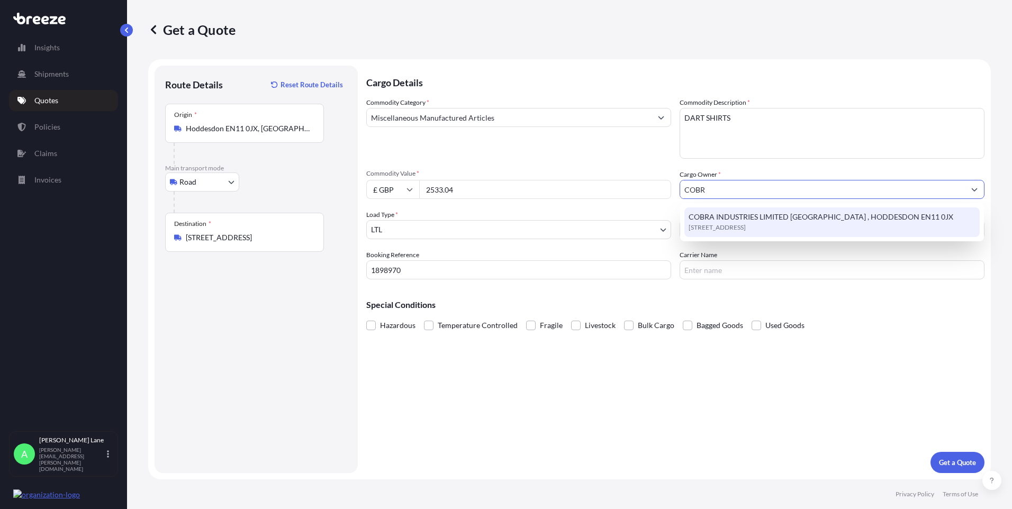
click at [721, 222] on span "[STREET_ADDRESS]" at bounding box center [716, 227] width 57 height 11
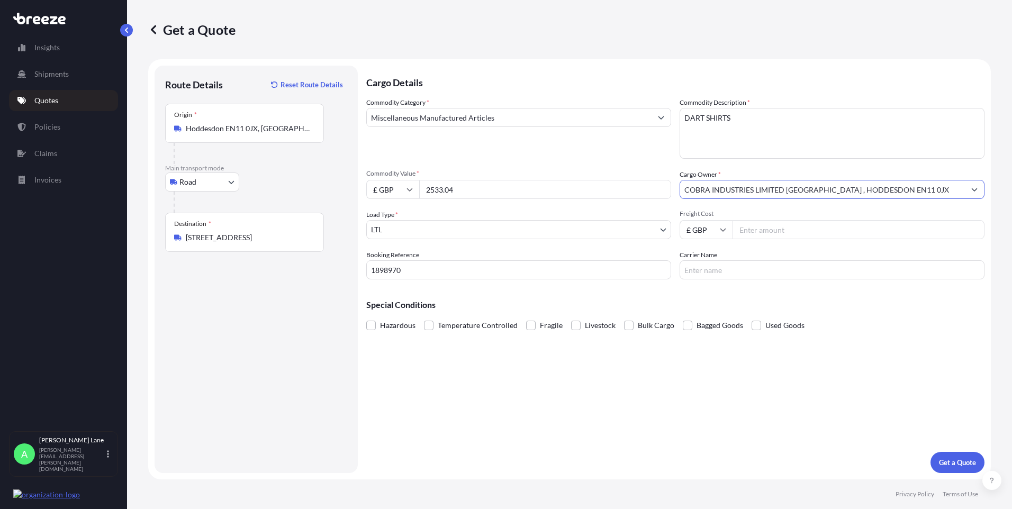
type input "COBRA INDUSTRIES LIMITED [GEOGRAPHIC_DATA] , HODDESDON EN11 0JX"
click at [764, 223] on input "Freight Cost" at bounding box center [858, 229] width 252 height 19
type input "38.32"
click at [726, 269] on input "Carrier Name" at bounding box center [831, 269] width 305 height 19
drag, startPoint x: 719, startPoint y: 271, endPoint x: 657, endPoint y: 273, distance: 61.9
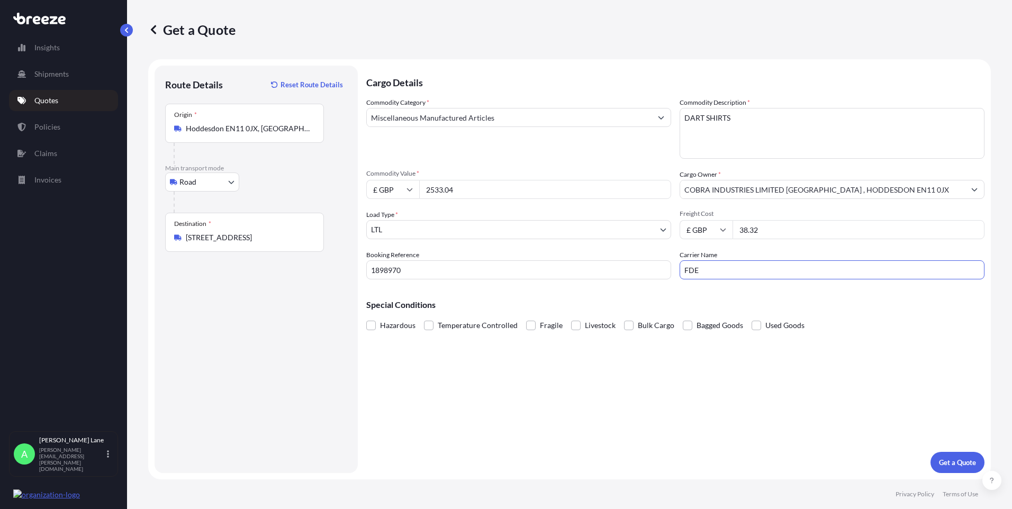
click at [657, 273] on div "Commodity Category * Miscellaneous Manufactured Articles Commodity Description …" at bounding box center [675, 188] width 618 height 182
type input "FEDEX"
click at [604, 356] on div "Cargo Details Commodity Category * Miscellaneous Manufactured Articles Commodit…" at bounding box center [675, 269] width 618 height 407
click at [956, 462] on p "Get a Quote" at bounding box center [957, 462] width 37 height 11
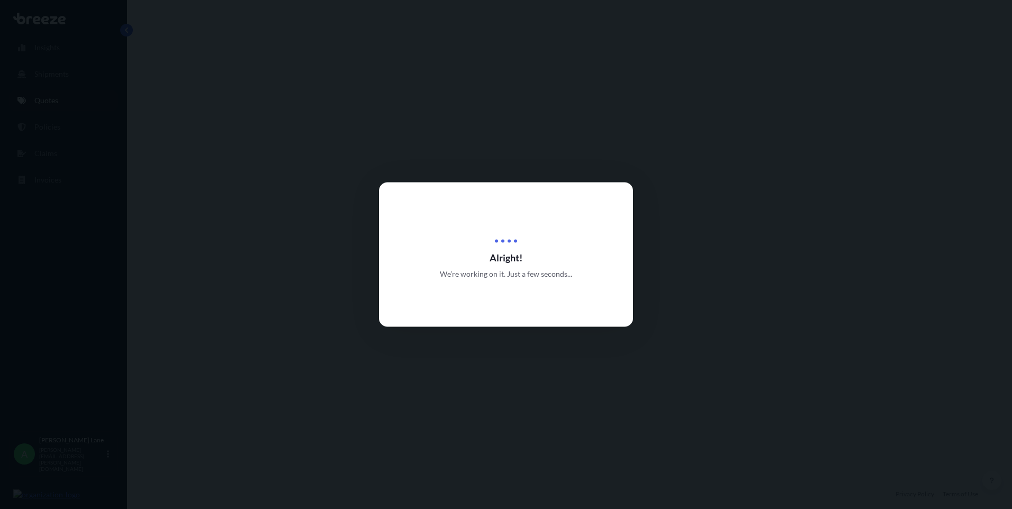
select select "Road"
select select "1"
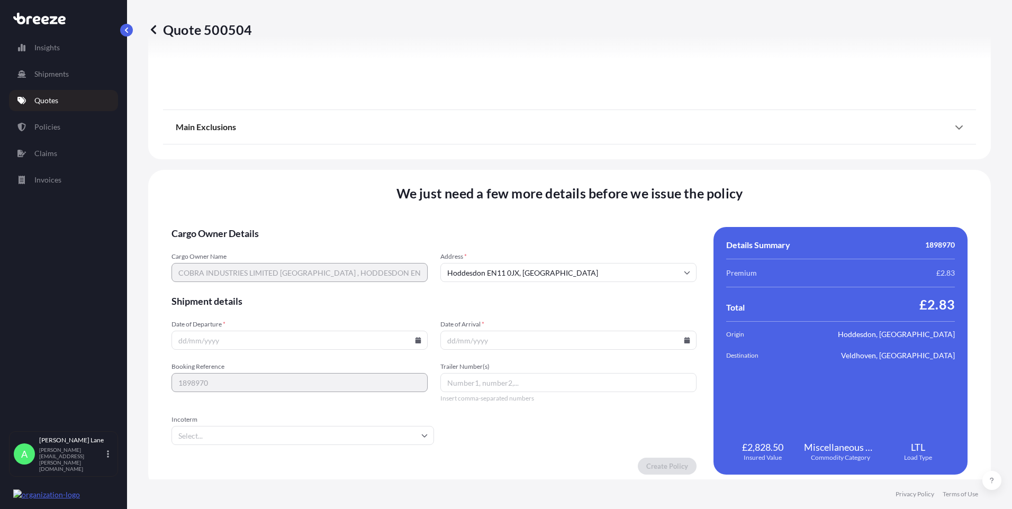
scroll to position [1171, 0]
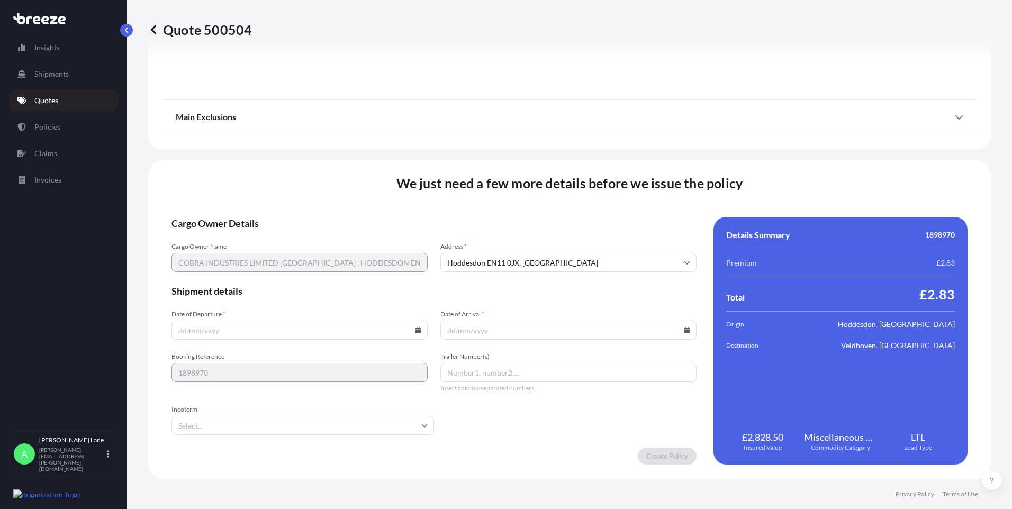
click at [416, 333] on div at bounding box center [299, 330] width 256 height 19
click at [415, 331] on icon at bounding box center [418, 330] width 6 height 6
click at [293, 198] on button "2" at bounding box center [298, 195] width 17 height 17
type input "[DATE]"
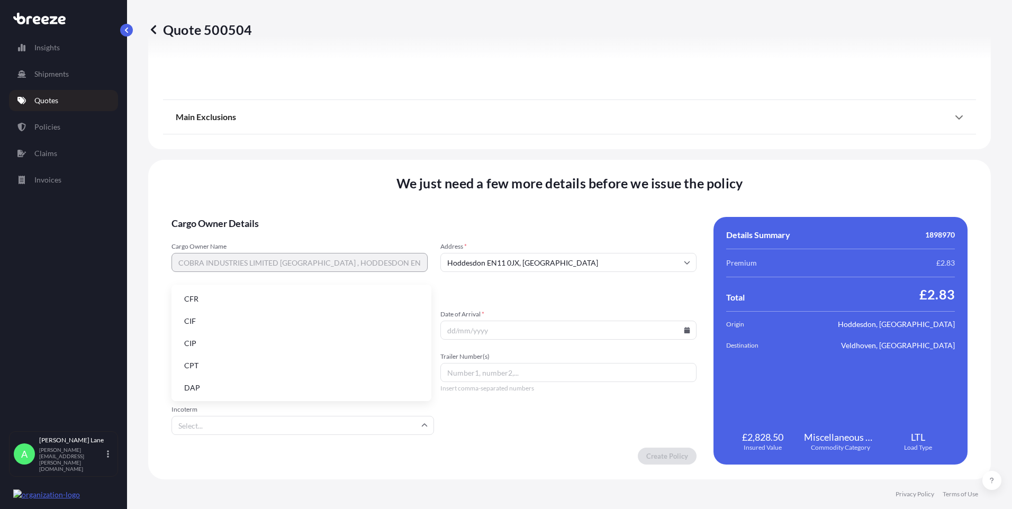
click at [183, 427] on input "Incoterm" at bounding box center [302, 425] width 262 height 19
click at [206, 388] on li "DAP" at bounding box center [301, 388] width 251 height 20
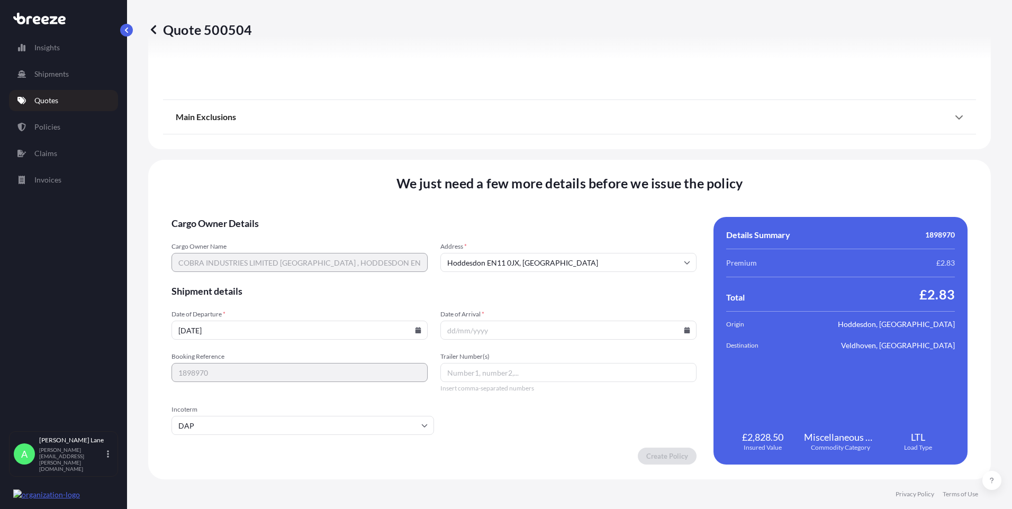
click at [684, 331] on icon at bounding box center [687, 330] width 6 height 6
click at [489, 217] on button "6" at bounding box center [490, 215] width 17 height 17
type input "[DATE]"
click at [457, 373] on input "Trailer Number(s)" at bounding box center [568, 372] width 256 height 19
paste input "393825693645"
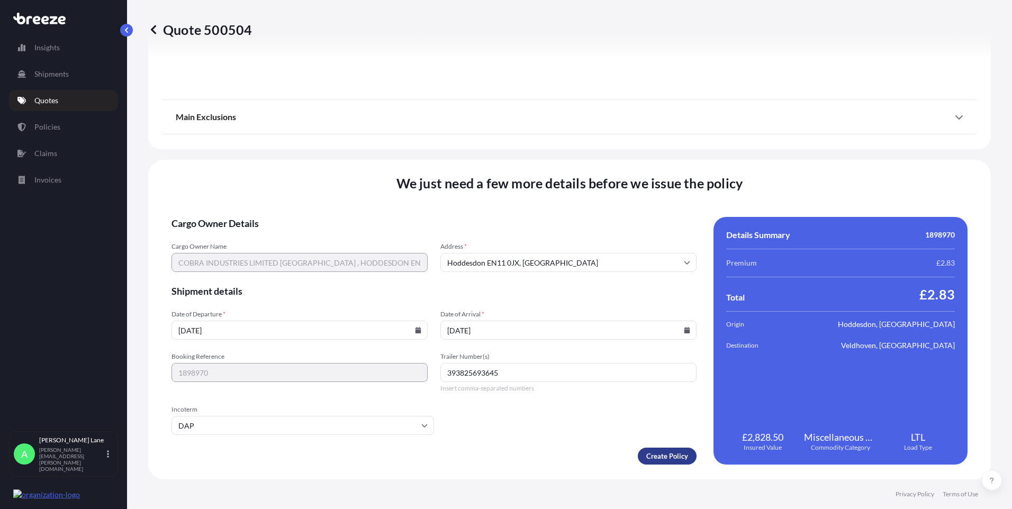
type input "393825693645"
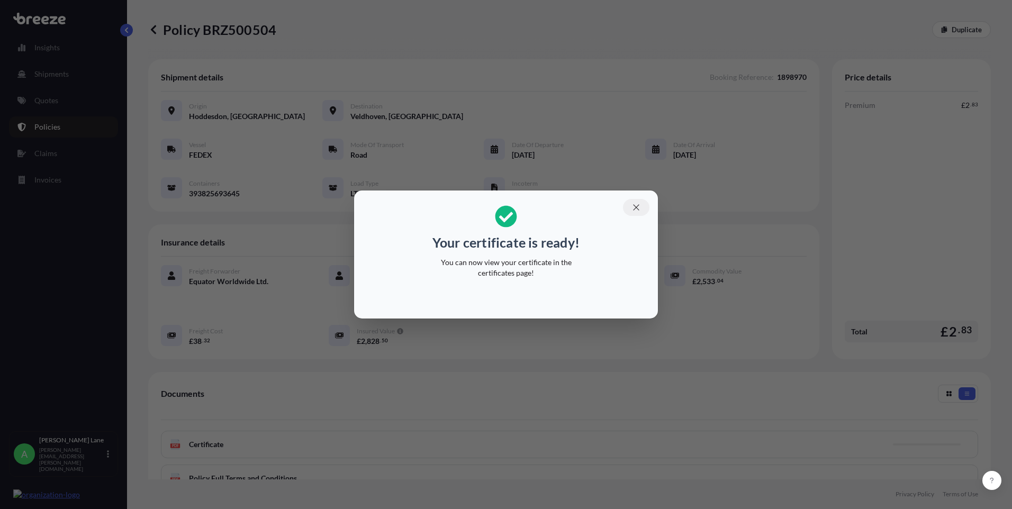
click at [637, 210] on icon "button" at bounding box center [636, 208] width 10 height 10
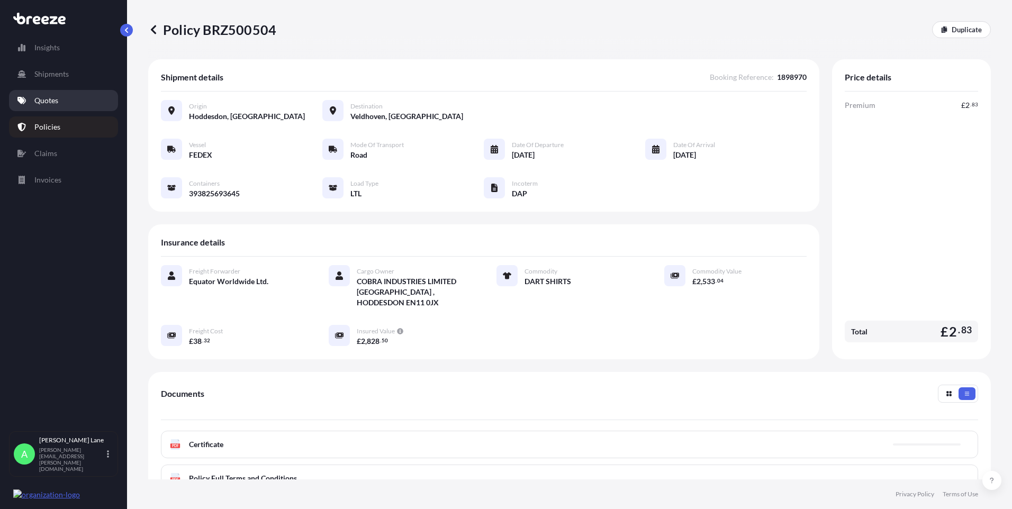
click at [51, 100] on p "Quotes" at bounding box center [46, 100] width 24 height 11
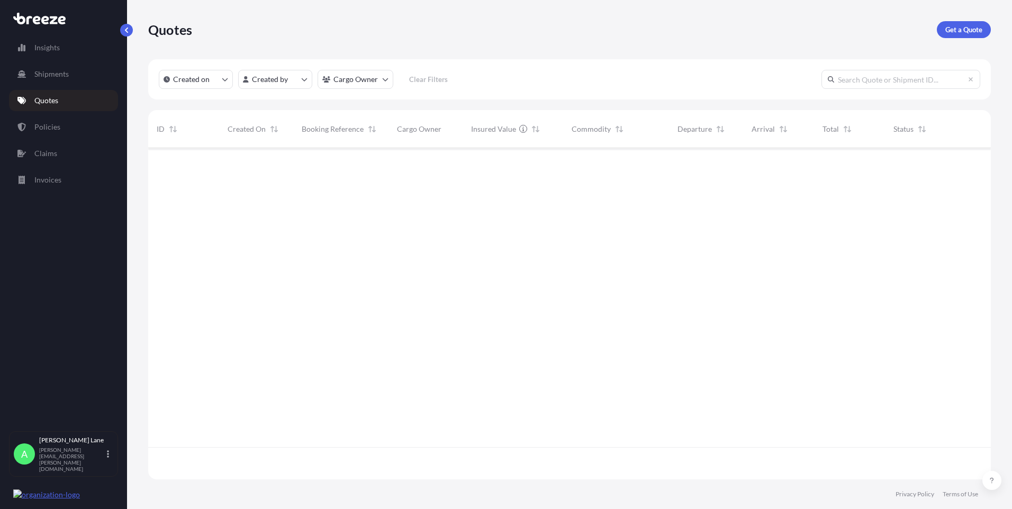
scroll to position [329, 835]
click at [969, 25] on p "Get a Quote" at bounding box center [963, 29] width 37 height 11
select select "Road"
select select "1"
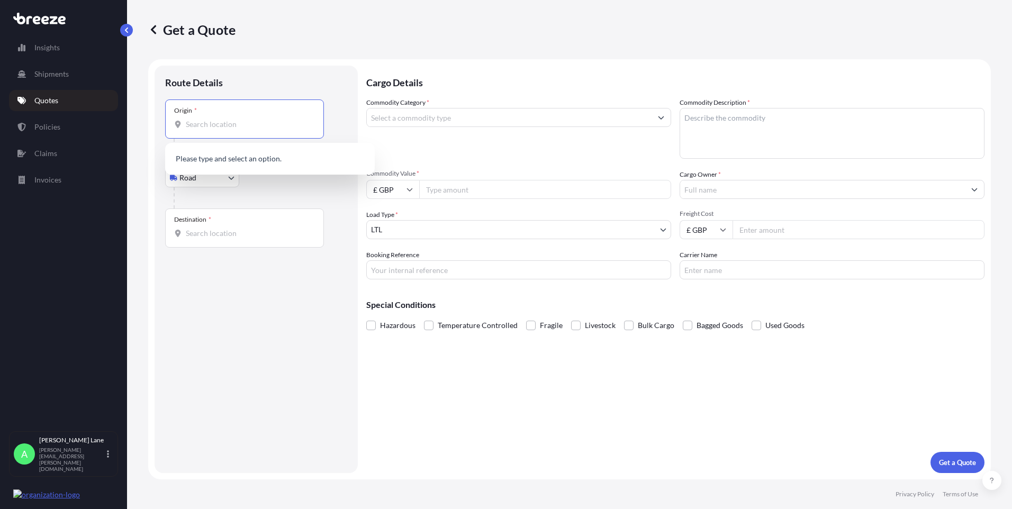
paste input "EN11 0JX"
click at [230, 163] on span "Hoddesdon EN11 0JX , [GEOGRAPHIC_DATA]" at bounding box center [276, 160] width 150 height 11
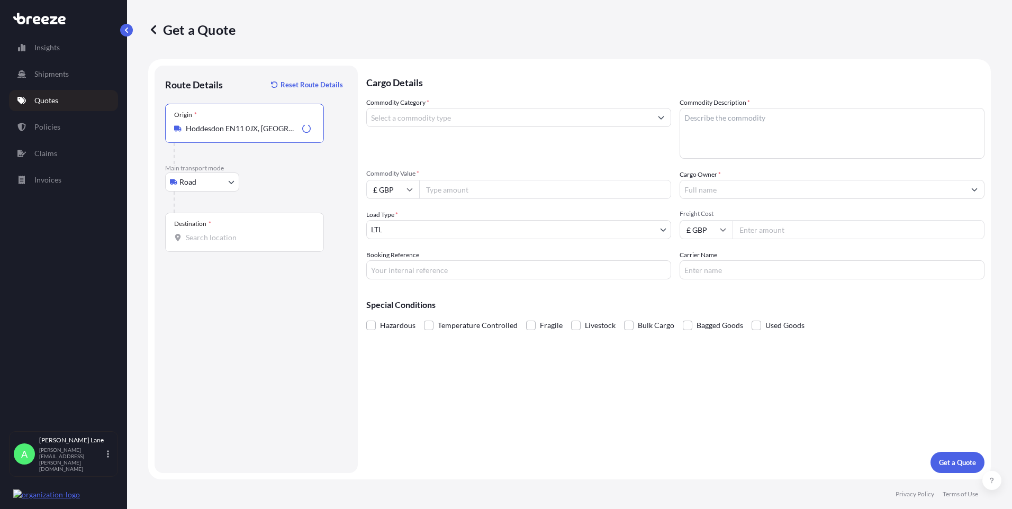
type input "Hoddesdon EN11 0JX, [GEOGRAPHIC_DATA]"
click at [245, 233] on input "Destination *" at bounding box center [248, 237] width 125 height 11
paste input "KARMSUND"
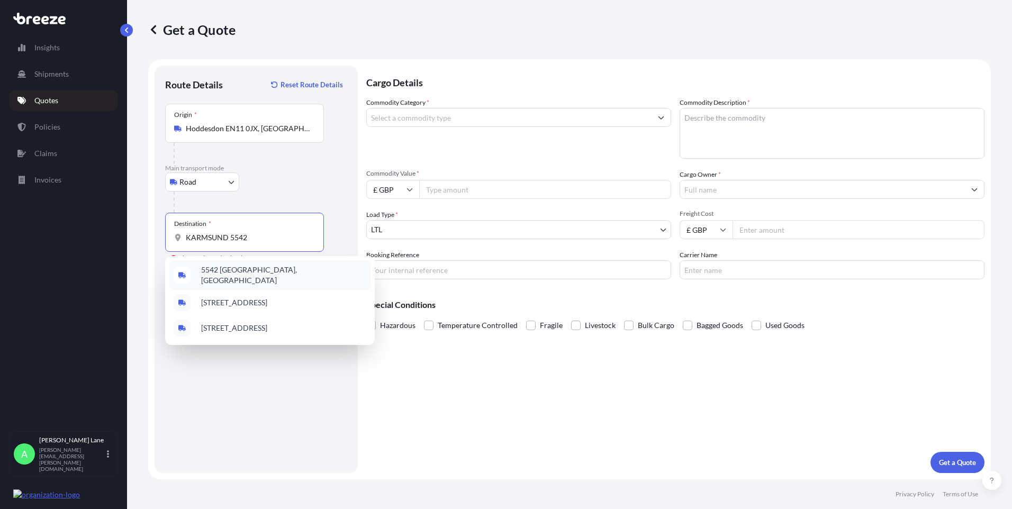
click at [244, 270] on span "5542 [GEOGRAPHIC_DATA], [GEOGRAPHIC_DATA]" at bounding box center [283, 275] width 165 height 21
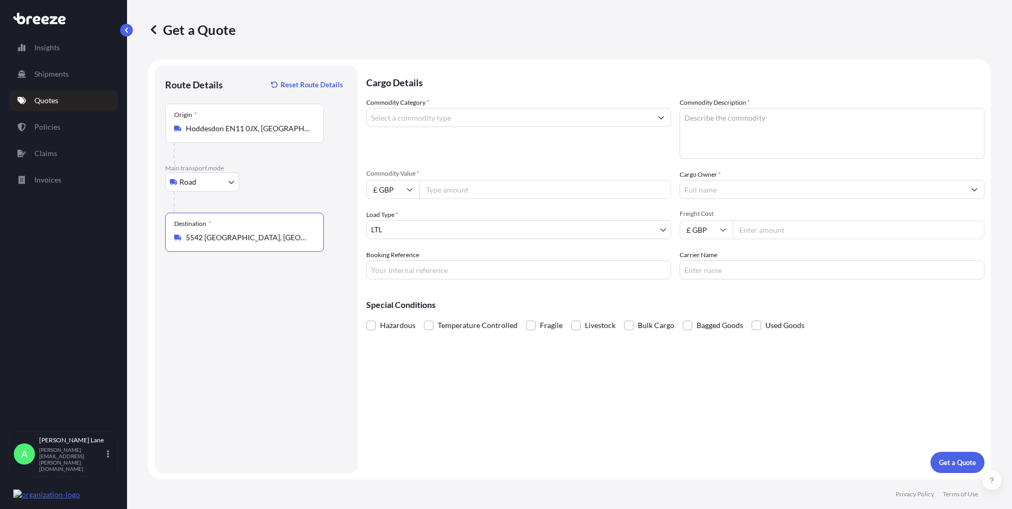
type input "5542 [GEOGRAPHIC_DATA], [GEOGRAPHIC_DATA]"
click at [439, 119] on input "Commodity Category *" at bounding box center [509, 117] width 285 height 19
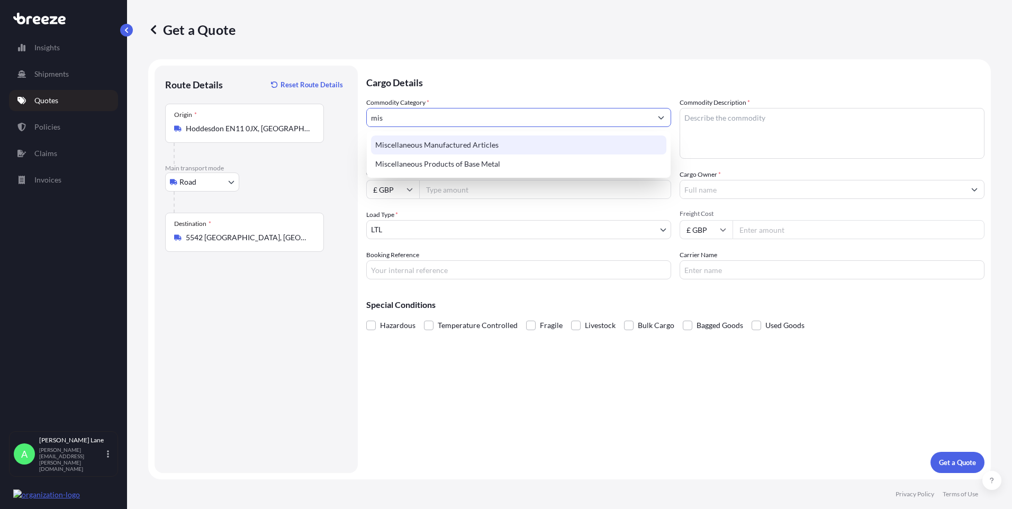
click at [437, 147] on div "Miscellaneous Manufactured Articles" at bounding box center [518, 144] width 295 height 19
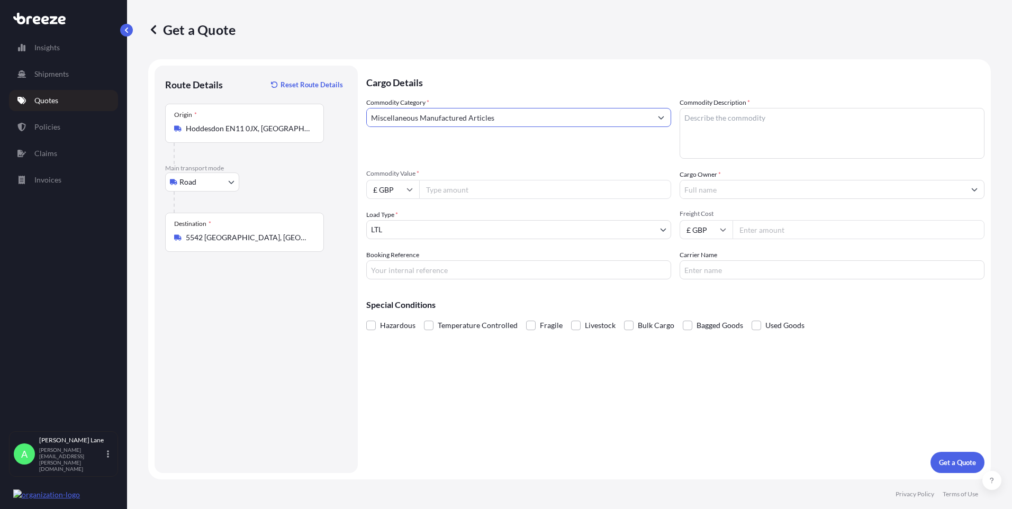
type input "Miscellaneous Manufactured Articles"
click at [452, 186] on input "Commodity Value *" at bounding box center [545, 189] width 252 height 19
paste input "12447.90"
type input "12447.90"
click at [428, 268] on input "Booking Reference" at bounding box center [518, 269] width 305 height 19
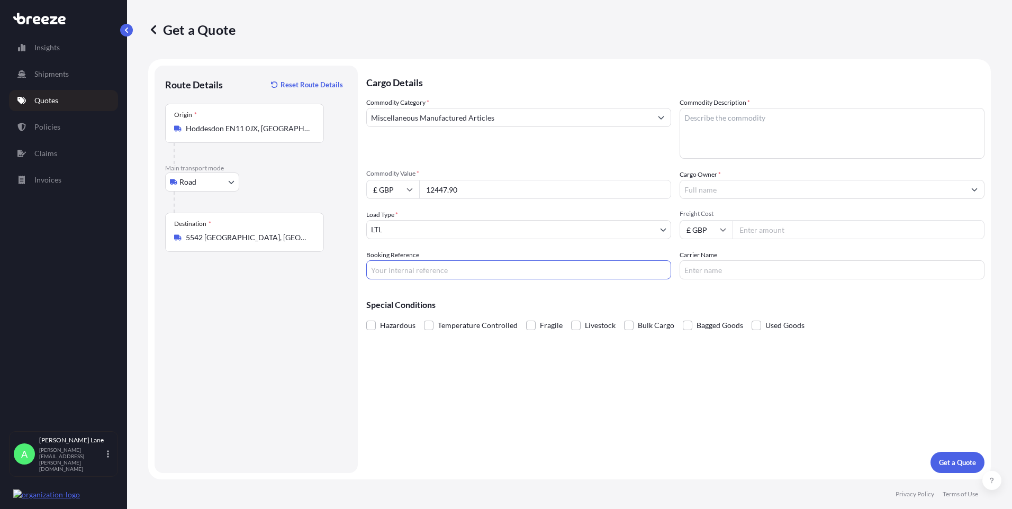
paste input "1898971"
type input "1898971"
click at [749, 138] on textarea "Commodity Description *" at bounding box center [831, 133] width 305 height 51
paste textarea "DARTS AND ACCESSORIES"
type textarea "DARTS AND ACCESSORIES"
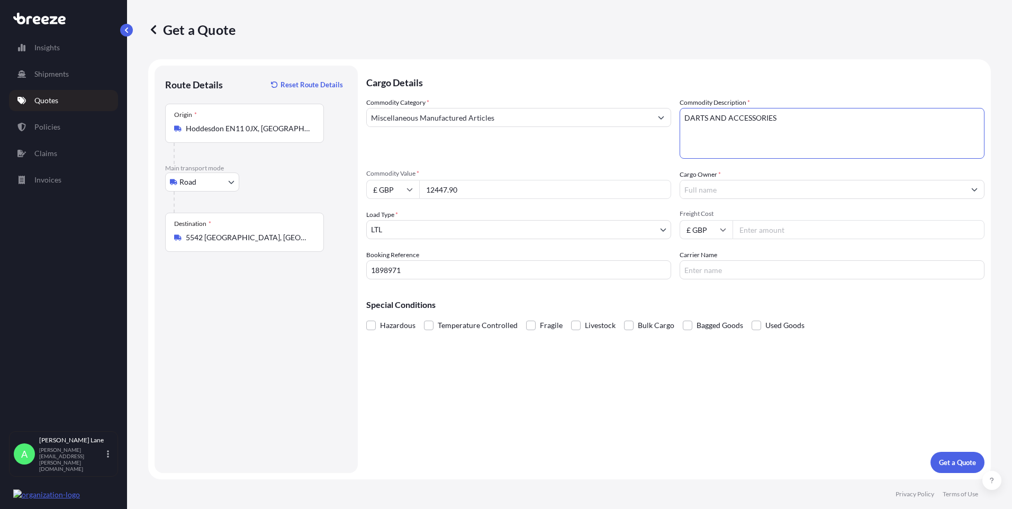
click at [739, 193] on input "Cargo Owner *" at bounding box center [822, 189] width 285 height 19
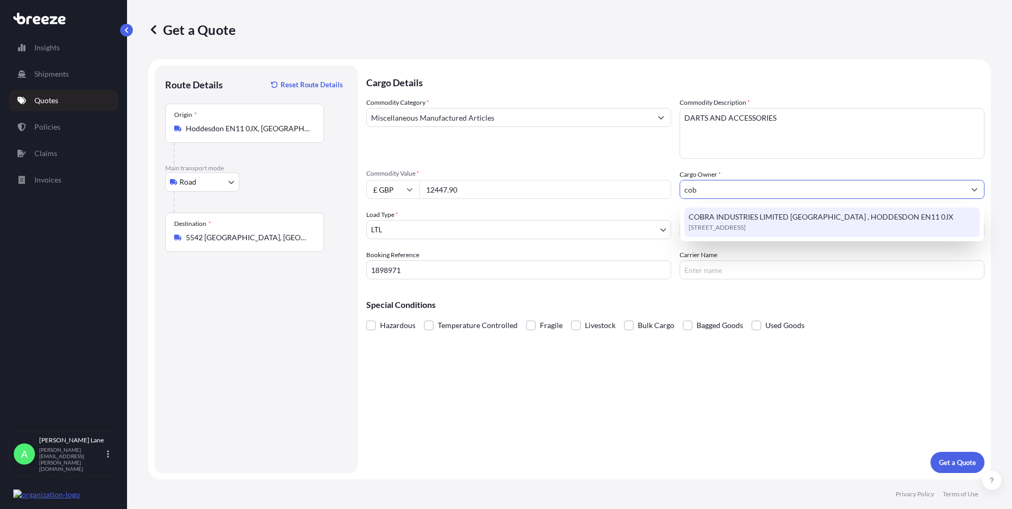
click at [738, 229] on span "[STREET_ADDRESS]" at bounding box center [716, 227] width 57 height 11
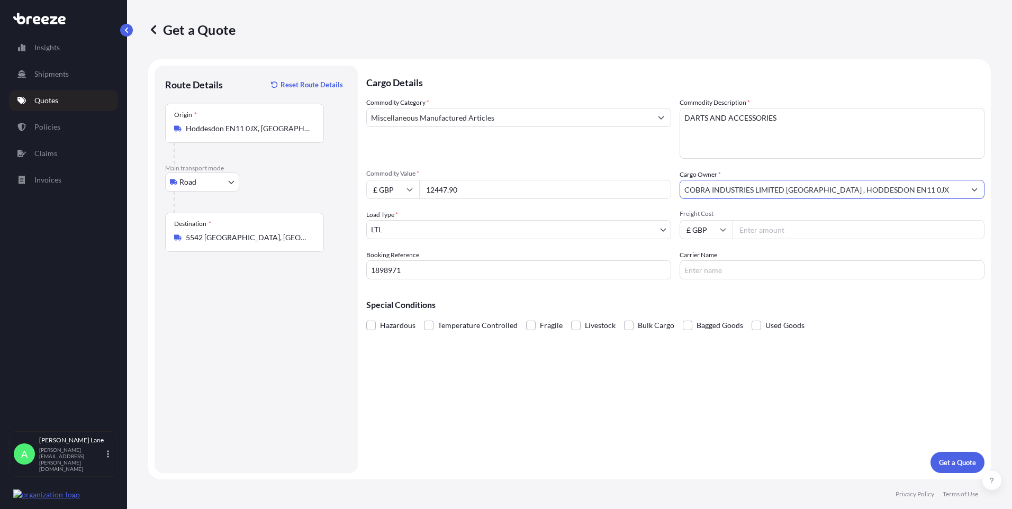
type input "COBRA INDUSTRIES LIMITED [GEOGRAPHIC_DATA] , HODDESDON EN11 0JX"
click at [754, 232] on input "Freight Cost" at bounding box center [858, 229] width 252 height 19
type input "269.37"
click at [729, 271] on input "Carrier Name" at bounding box center [831, 269] width 305 height 19
drag, startPoint x: 724, startPoint y: 273, endPoint x: 647, endPoint y: 266, distance: 77.0
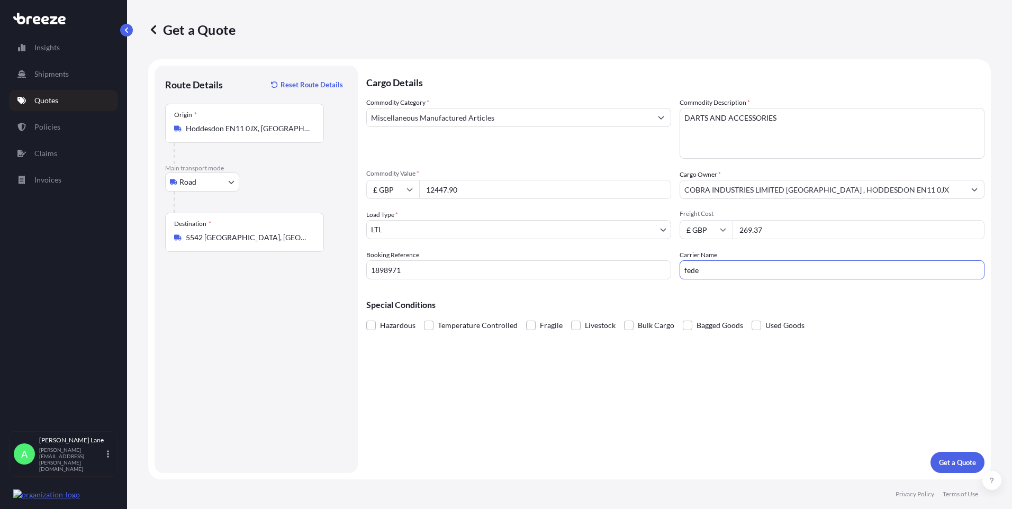
click at [647, 266] on div "Commodity Category * Miscellaneous Manufactured Articles Commodity Description …" at bounding box center [675, 188] width 618 height 182
type input "FEDEX"
drag, startPoint x: 619, startPoint y: 390, endPoint x: 694, endPoint y: 409, distance: 77.5
click at [621, 390] on div "Cargo Details Commodity Category * Miscellaneous Manufactured Articles Commodit…" at bounding box center [675, 269] width 618 height 407
click at [947, 467] on p "Get a Quote" at bounding box center [957, 462] width 37 height 11
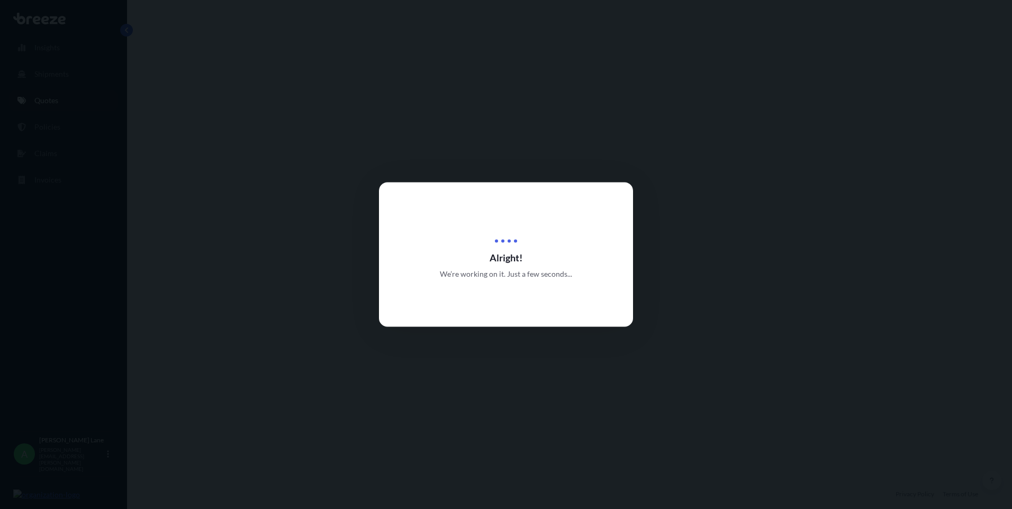
select select "Road"
select select "1"
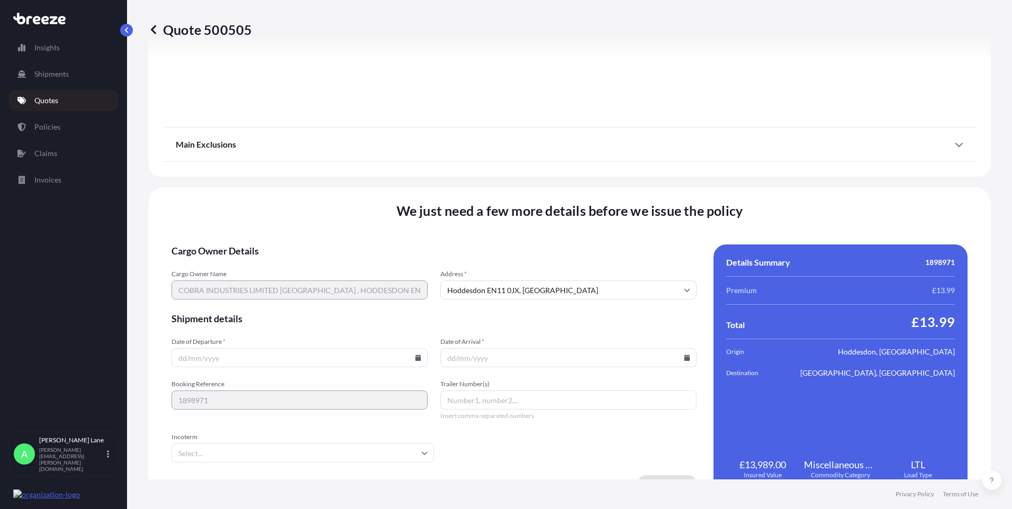
scroll to position [1171, 0]
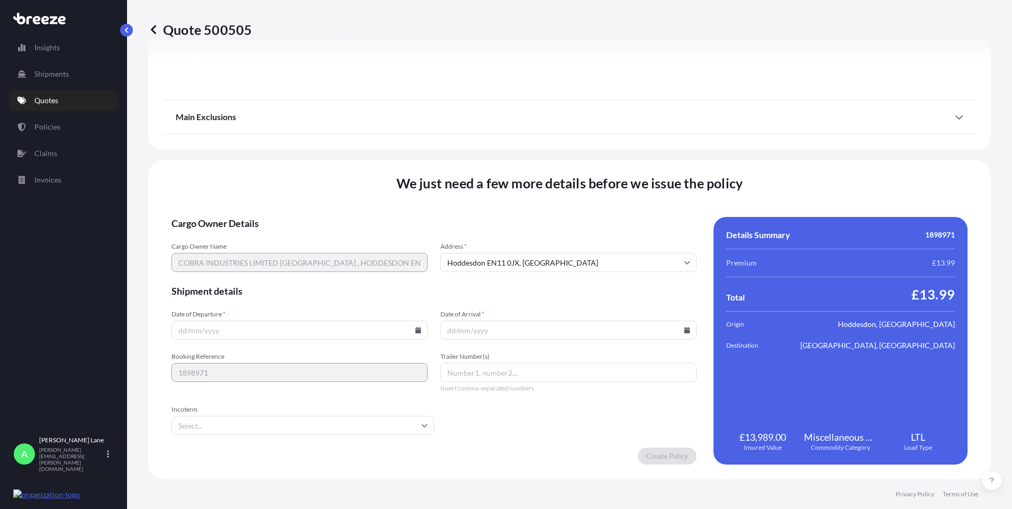
click at [415, 329] on icon at bounding box center [418, 330] width 6 height 6
click at [298, 198] on button "2" at bounding box center [298, 195] width 17 height 17
type input "[DATE]"
click at [196, 425] on input "Incoterm" at bounding box center [302, 425] width 262 height 19
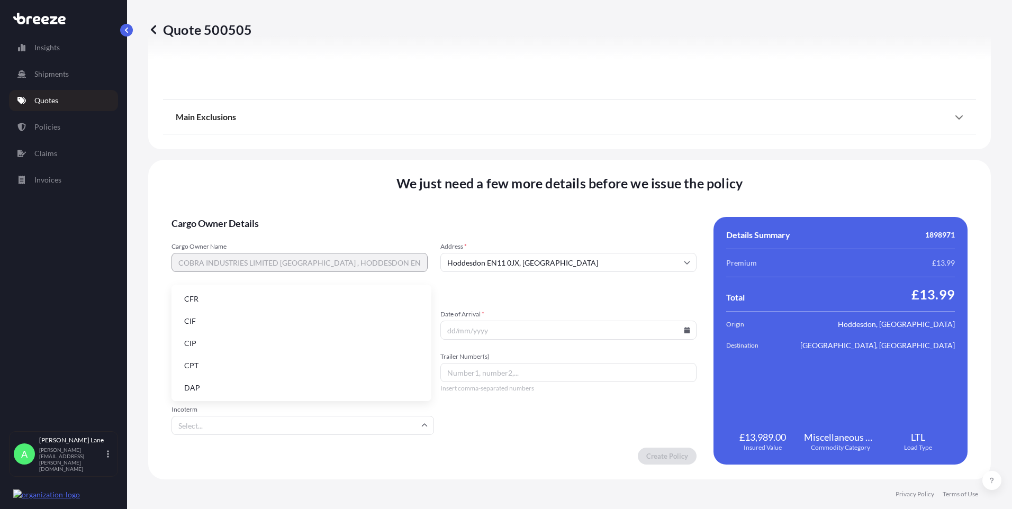
drag, startPoint x: 201, startPoint y: 389, endPoint x: 234, endPoint y: 371, distance: 37.4
click at [199, 387] on li "DAP" at bounding box center [301, 388] width 251 height 20
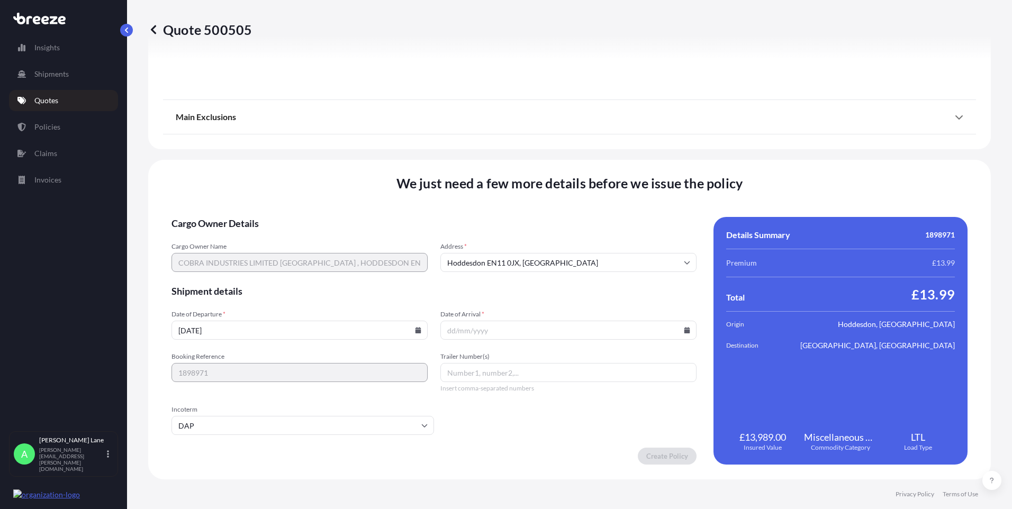
click at [684, 330] on icon at bounding box center [687, 330] width 6 height 6
click at [515, 214] on button "7" at bounding box center [515, 215] width 17 height 17
type input "[DATE]"
click at [521, 370] on input "Trailer Number(s)" at bounding box center [568, 372] width 256 height 19
paste input "393825733344"
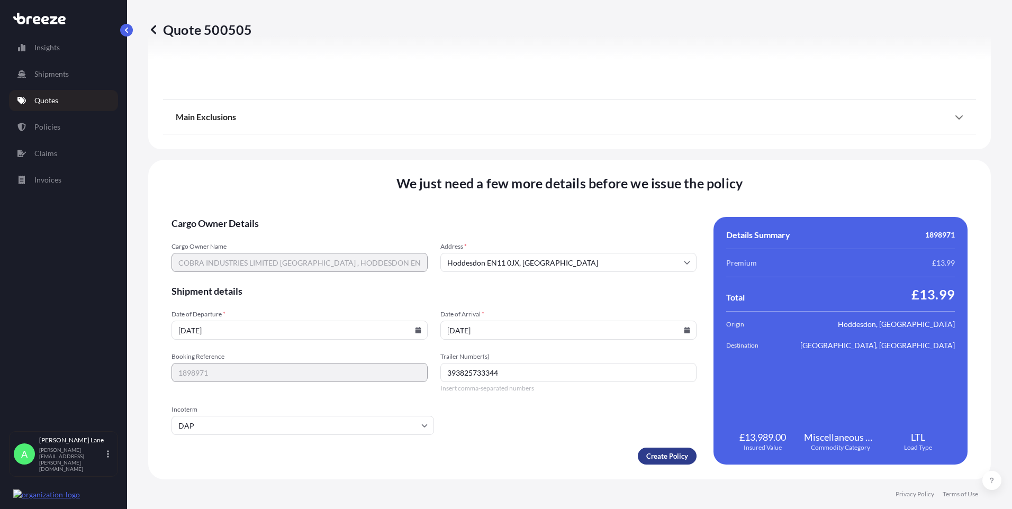
type input "393825733344"
